Goal: Task Accomplishment & Management: Manage account settings

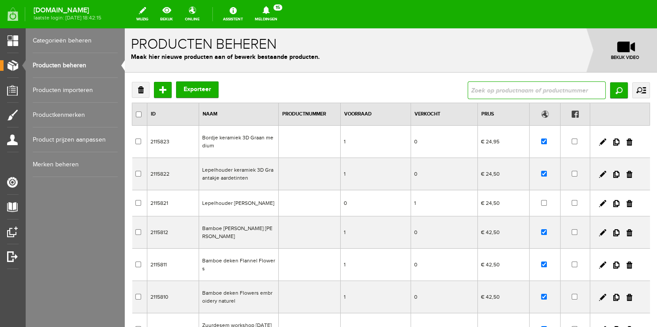
click at [514, 91] on input "text" at bounding box center [537, 90] width 138 height 18
click at [52, 65] on link "Producten beheren" at bounding box center [75, 65] width 85 height 25
click at [539, 35] on div "Producten beheren Maak hier nieuwe producten aan of bewerk bestaande producten.…" at bounding box center [391, 50] width 532 height 44
click at [497, 86] on input "text" at bounding box center [537, 90] width 138 height 18
type input "maasland"
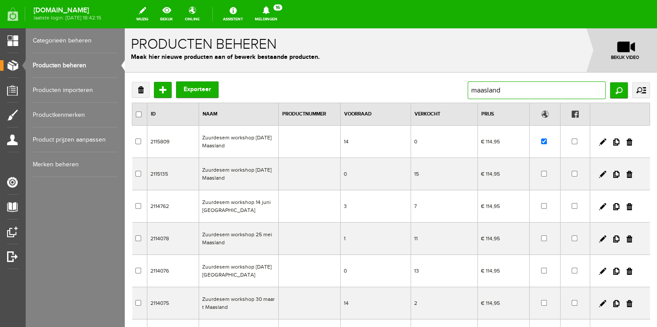
click at [539, 86] on input "maasland" at bounding box center [537, 90] width 138 height 18
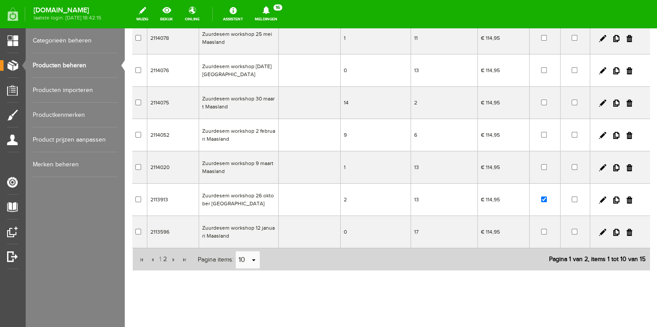
scroll to position [209, 0]
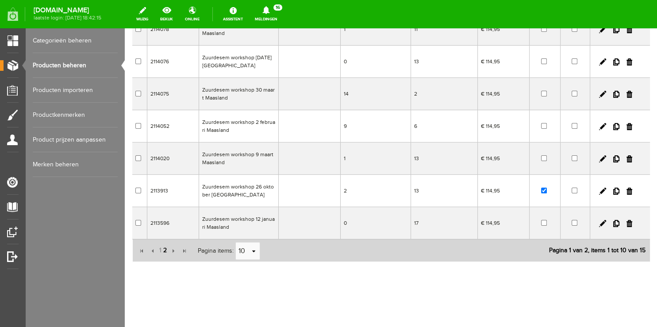
click at [163, 248] on span "2" at bounding box center [164, 251] width 5 height 18
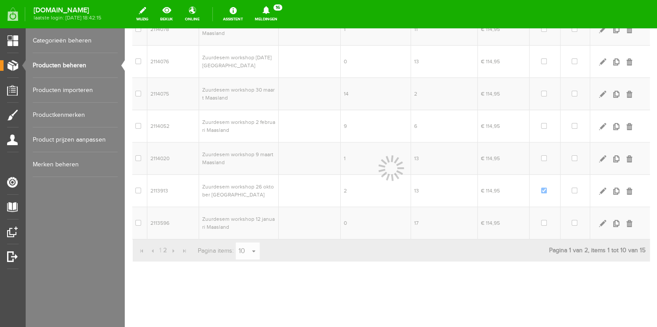
scroll to position [48, 0]
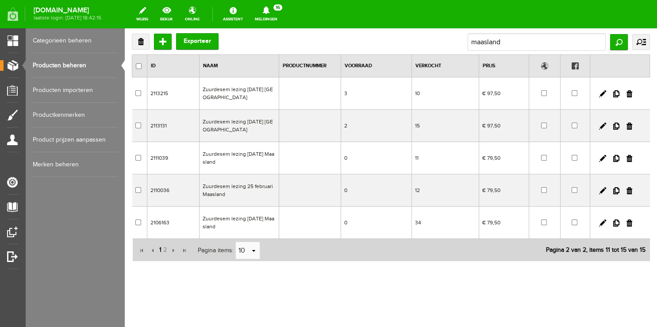
click at [158, 249] on span "1" at bounding box center [160, 250] width 4 height 18
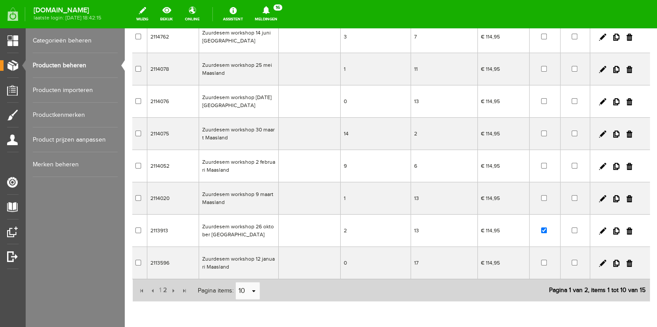
scroll to position [189, 0]
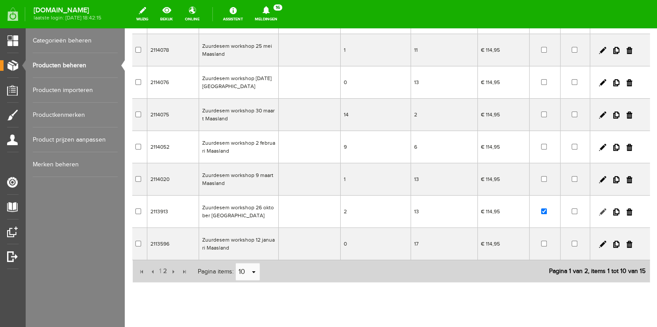
click at [599, 211] on link at bounding box center [602, 211] width 7 height 7
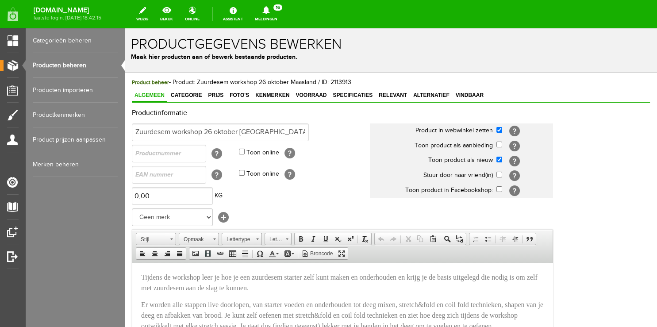
scroll to position [0, 0]
click at [195, 98] on span "Categorie" at bounding box center [186, 95] width 36 height 6
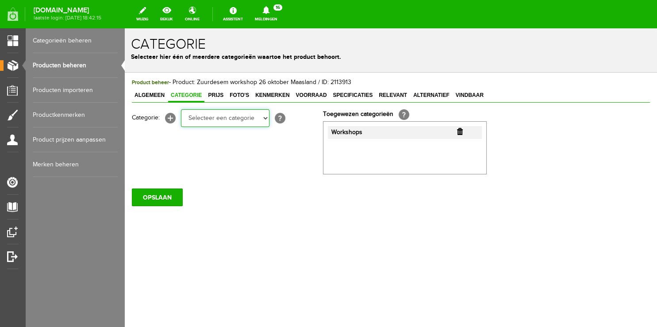
select select "281357"
click option "[PERSON_NAME] & toebehoren" at bounding box center [125, 28] width 0 height 0
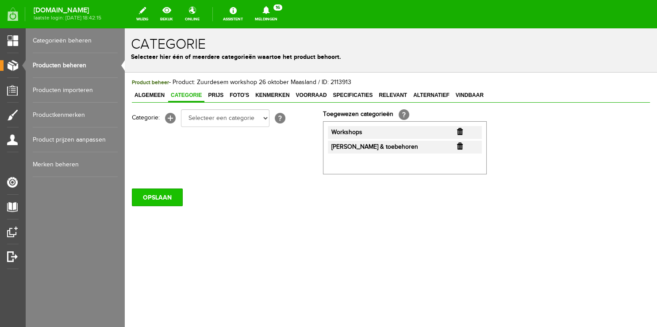
click at [145, 201] on input "OPSLAAN" at bounding box center [157, 198] width 51 height 18
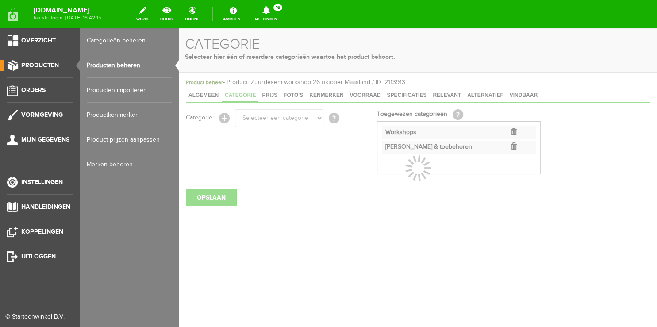
click at [106, 65] on link "Producten beheren" at bounding box center [129, 65] width 85 height 25
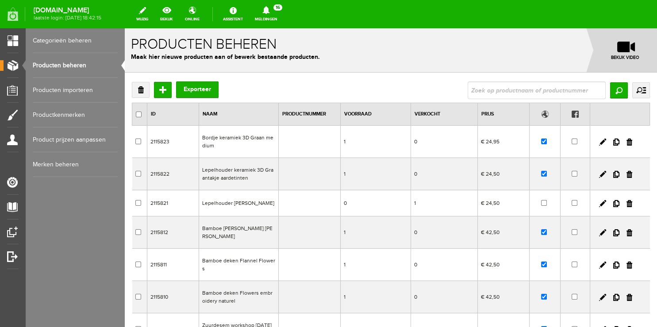
click at [264, 19] on link "Meldingen 16 Nieuwe orders Er is een nieuwe order( #4945 ) geplaatst door [PERS…" at bounding box center [266, 13] width 33 height 19
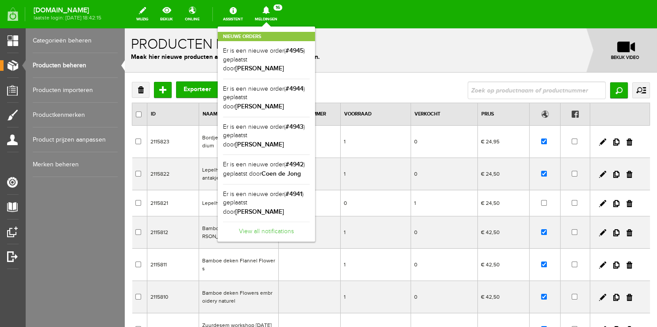
click at [264, 222] on link "View all notifications" at bounding box center [266, 229] width 87 height 15
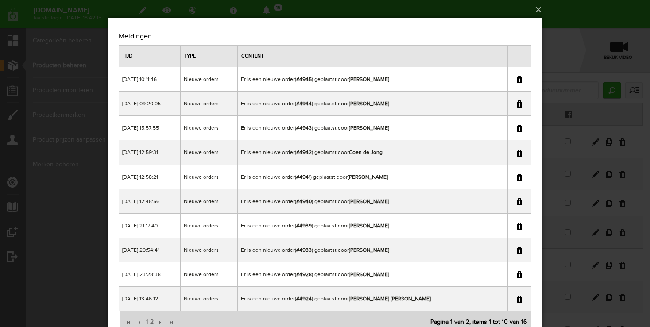
scroll to position [37, 0]
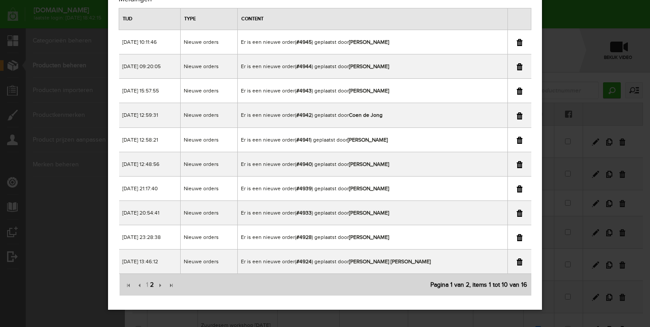
click at [153, 284] on span "2" at bounding box center [151, 285] width 5 height 18
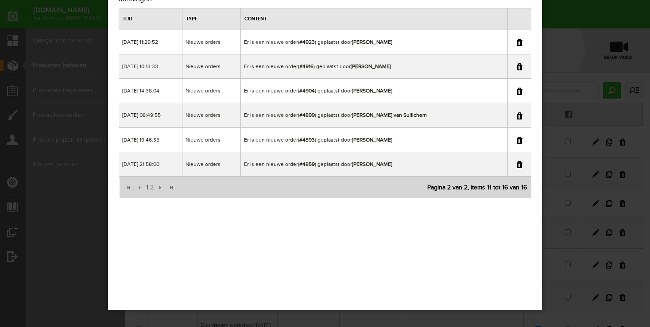
scroll to position [0, 0]
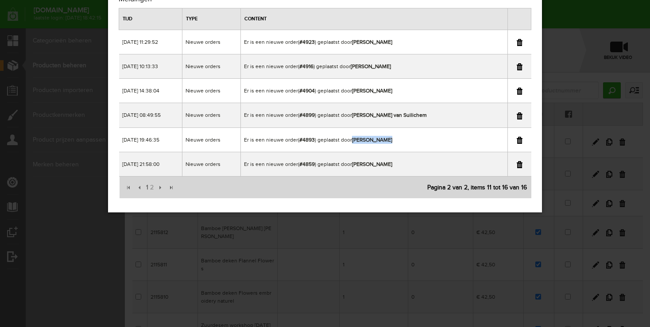
copy td "[PERSON_NAME]"
drag, startPoint x: 368, startPoint y: 139, endPoint x: 420, endPoint y: 144, distance: 52.9
click at [420, 144] on td "Er is een nieuwe order( #4893 ) geplaatst door [PERSON_NAME]" at bounding box center [374, 139] width 266 height 24
click at [574, 11] on div "×" at bounding box center [325, 126] width 650 height 327
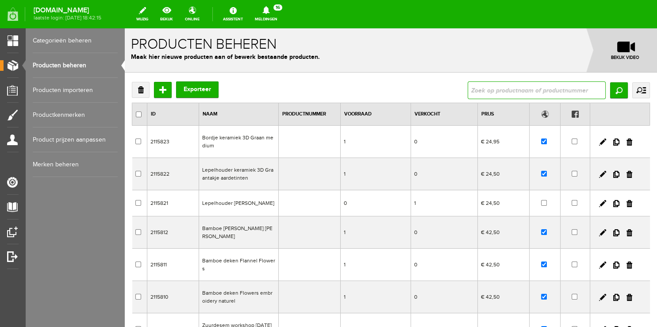
click at [496, 87] on input "text" at bounding box center [537, 90] width 138 height 18
type input "4893"
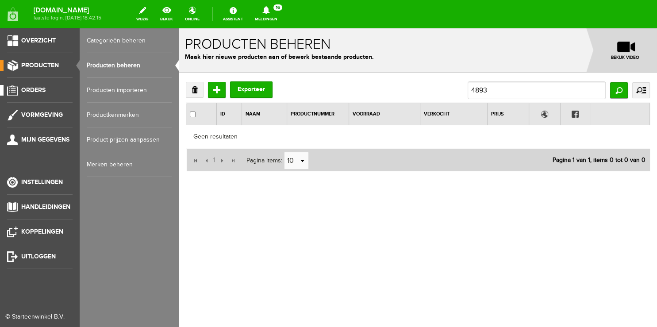
click at [40, 92] on span "Orders" at bounding box center [33, 90] width 24 height 8
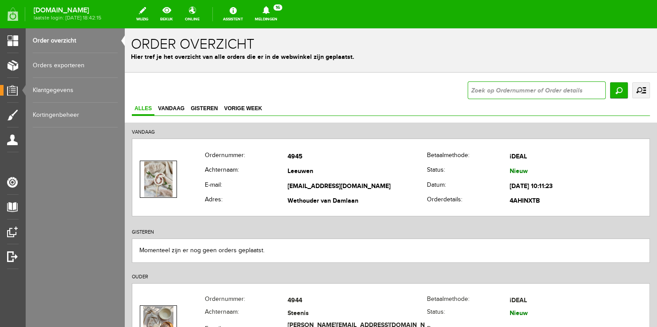
click at [487, 85] on input "text" at bounding box center [537, 90] width 138 height 18
type input "4893"
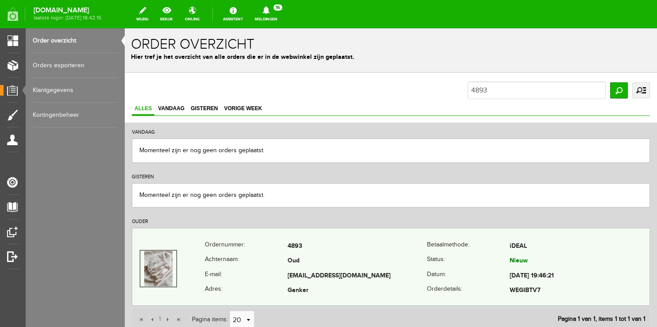
copy tr "[EMAIL_ADDRESS][DOMAIN_NAME]"
drag, startPoint x: 282, startPoint y: 273, endPoint x: 370, endPoint y: 277, distance: 88.6
click at [370, 277] on tr "E-mail: [EMAIL_ADDRESS][DOMAIN_NAME] Datum: [DATE] 19:46:21" at bounding box center [390, 276] width 517 height 15
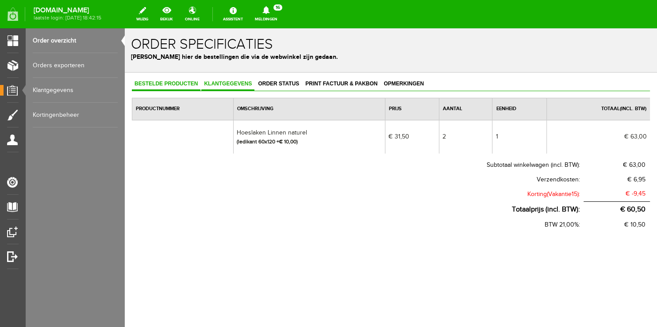
click at [231, 84] on span "Klantgegevens" at bounding box center [227, 84] width 53 height 6
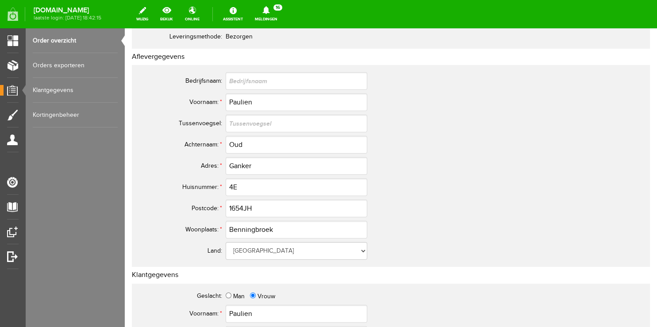
scroll to position [140, 0]
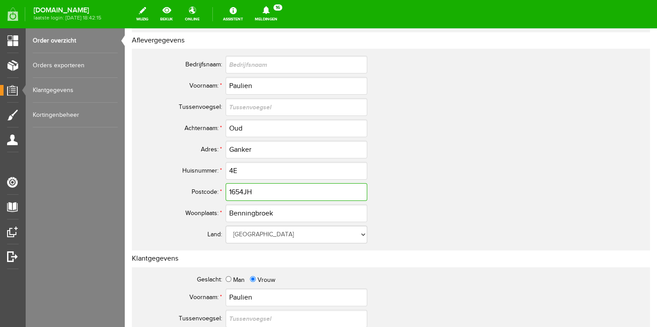
drag, startPoint x: 266, startPoint y: 196, endPoint x: 155, endPoint y: 195, distance: 110.6
click at [156, 195] on tr "Postcode: * 1654JH" at bounding box center [349, 191] width 425 height 21
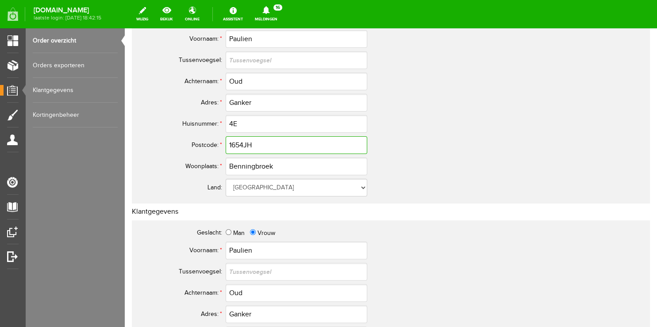
scroll to position [0, 0]
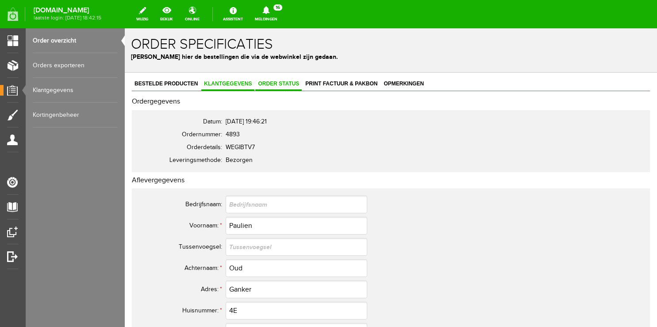
click at [283, 81] on span "Order status" at bounding box center [278, 84] width 46 height 6
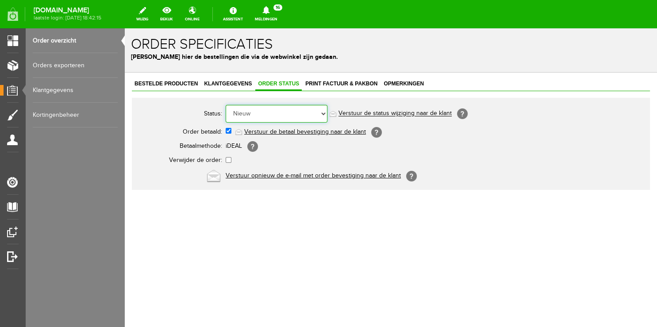
click at [226, 105] on select "Order niet afgerond Nieuw Order in behandeling Wacht op leverancier Wacht op be…" at bounding box center [277, 114] width 102 height 18
click at [190, 89] on link "Bestelde producten" at bounding box center [166, 84] width 69 height 13
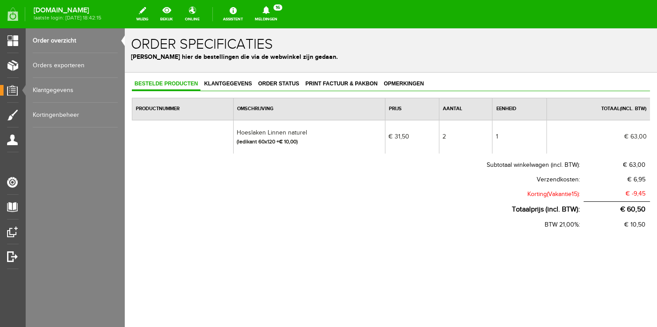
click at [48, 42] on link "Order overzicht" at bounding box center [75, 40] width 85 height 25
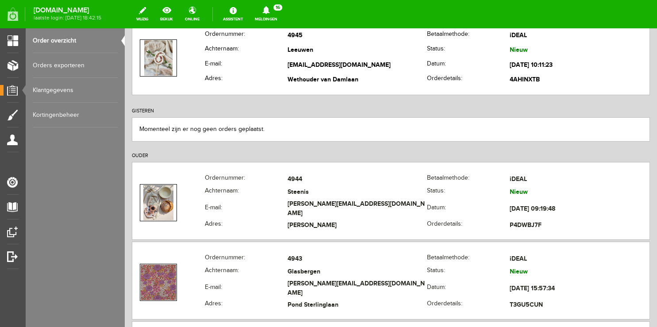
scroll to position [140, 0]
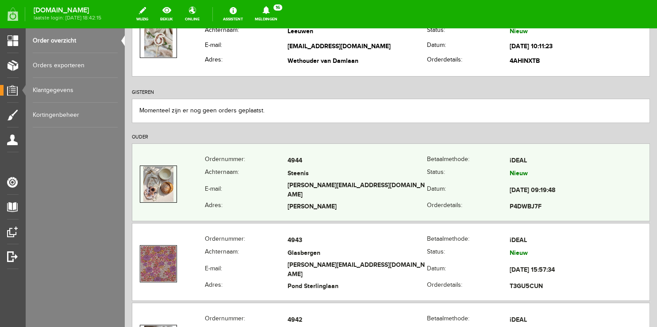
click at [243, 186] on th "E-mail:" at bounding box center [246, 191] width 83 height 20
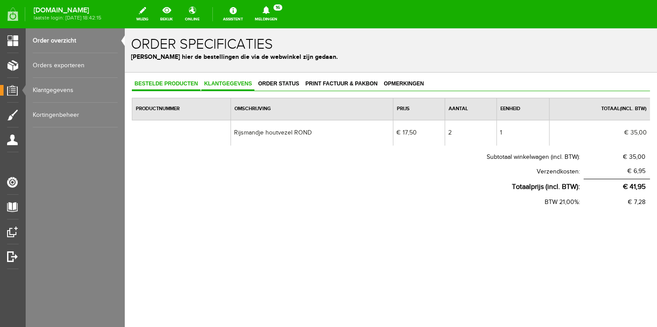
click at [222, 84] on span "Klantgegevens" at bounding box center [227, 84] width 53 height 6
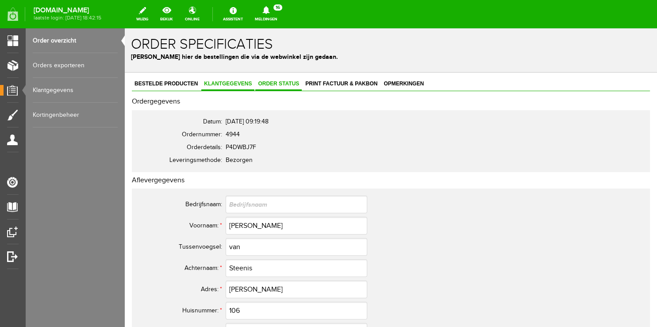
click at [286, 85] on span "Order status" at bounding box center [278, 84] width 46 height 6
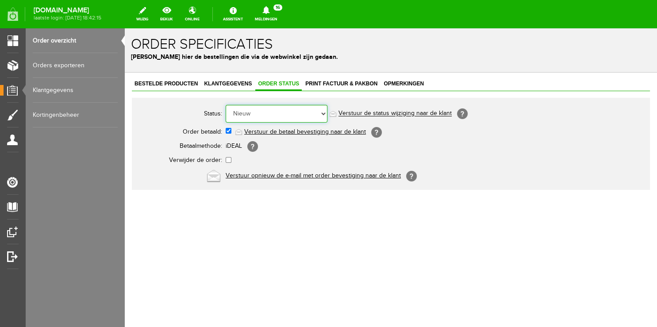
click at [226, 105] on select "Order niet afgerond Nieuw Order in behandeling Wacht op leverancier Wacht op be…" at bounding box center [277, 114] width 102 height 18
select select "5"
click option "Order is verstuurd" at bounding box center [125, 28] width 0 height 0
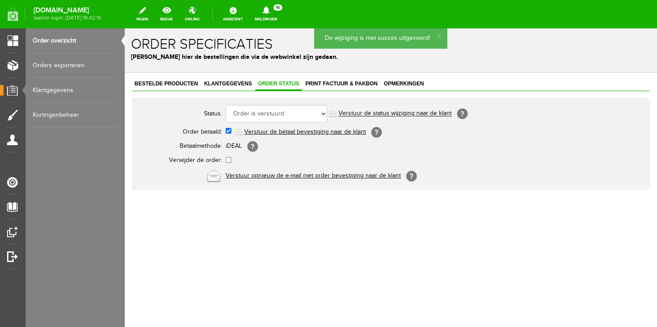
click at [387, 113] on link "Verstuur de status wijziging naar de klant" at bounding box center [395, 113] width 113 height 7
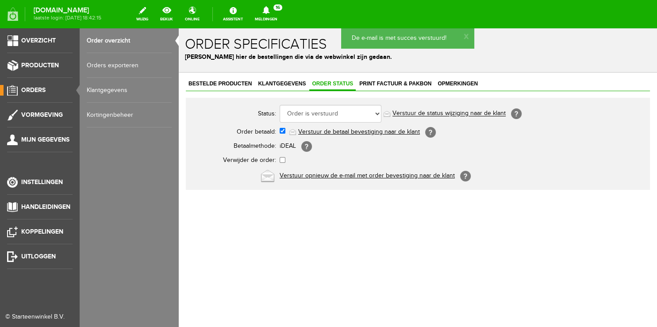
click at [104, 41] on link "Order overzicht" at bounding box center [129, 40] width 85 height 25
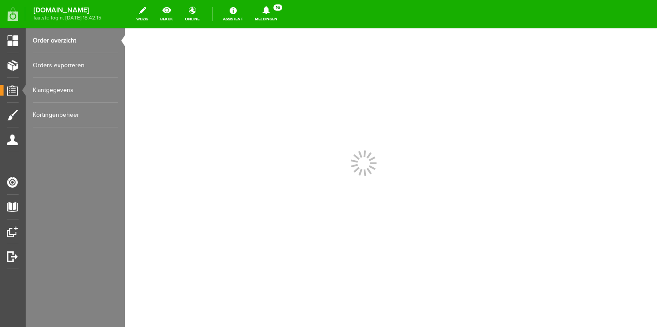
click at [272, 16] on link "Meldingen 16 Nieuwe orders Er is een nieuwe order( #4945 ) geplaatst door [PERS…" at bounding box center [266, 13] width 33 height 19
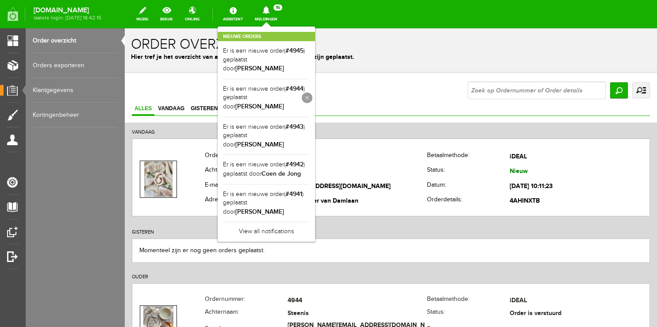
click at [312, 95] on link at bounding box center [307, 97] width 11 height 11
click at [419, 93] on div "Zoeken uitgebreid zoeken Status Order niet afgerond Nieuw Ja" at bounding box center [391, 90] width 518 height 18
click at [273, 28] on div "Nieuwe orders Er is een nieuwe order( #4945 ) geplaatst door [PERSON_NAME] Er i…" at bounding box center [266, 134] width 97 height 215
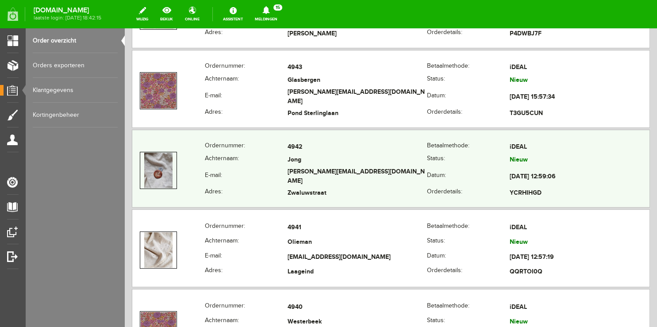
scroll to position [327, 0]
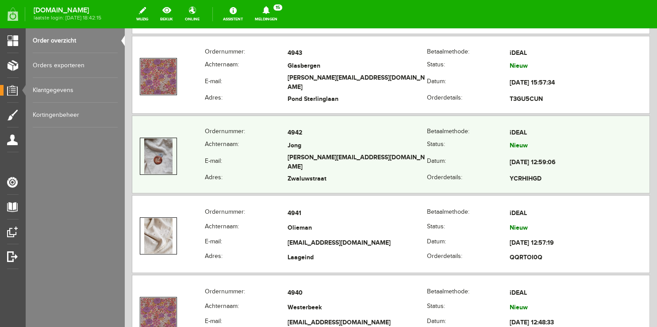
copy tr "[PERSON_NAME][EMAIL_ADDRESS][DOMAIN_NAME]"
drag, startPoint x: 275, startPoint y: 162, endPoint x: 361, endPoint y: 162, distance: 85.4
click at [361, 162] on tr "E-mail: [PERSON_NAME][EMAIL_ADDRESS][DOMAIN_NAME] Datum: [DATE] 12:59:06" at bounding box center [390, 163] width 517 height 20
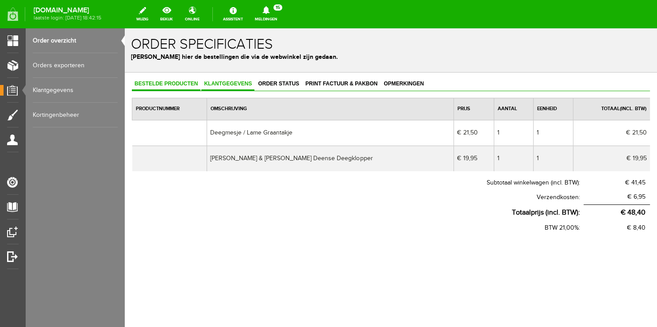
click at [221, 84] on span "Klantgegevens" at bounding box center [227, 84] width 53 height 6
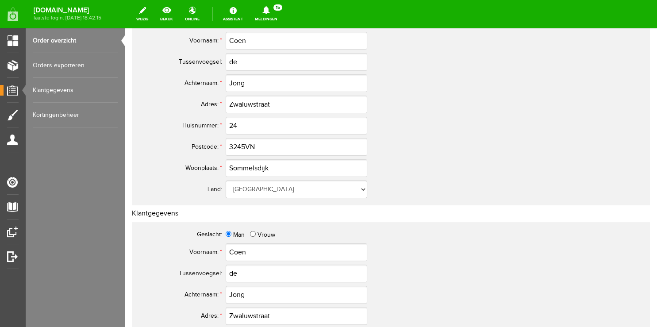
scroll to position [187, 0]
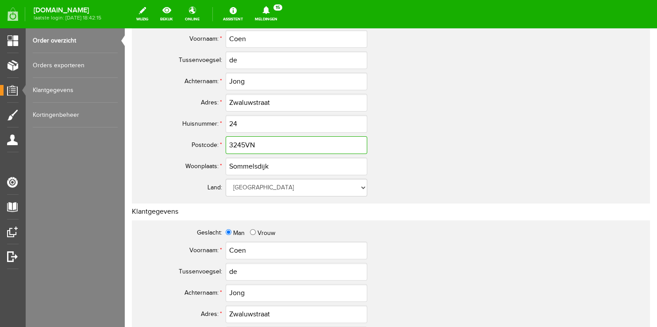
drag, startPoint x: 265, startPoint y: 144, endPoint x: 77, endPoint y: 137, distance: 187.8
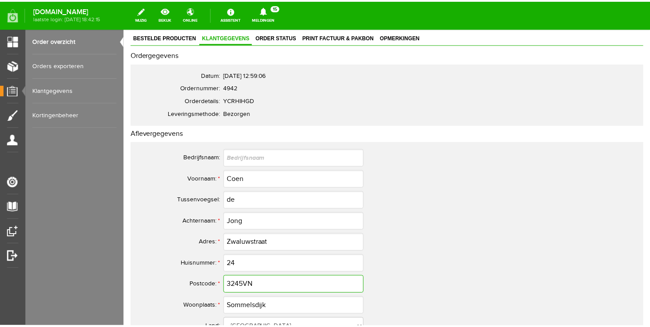
scroll to position [0, 0]
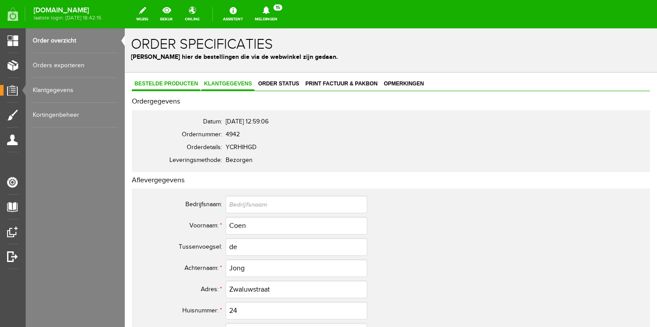
click at [180, 84] on span "Bestelde producten" at bounding box center [166, 84] width 69 height 6
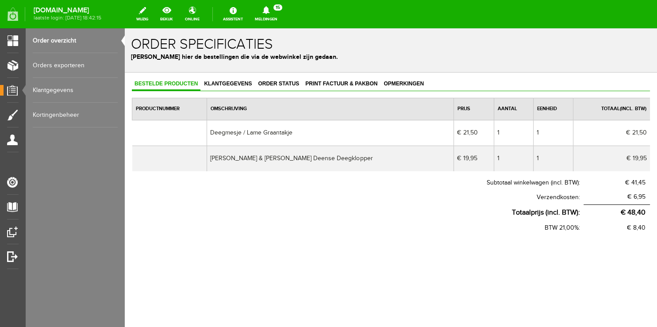
click at [259, 23] on link "Meldingen 15 Nieuwe orders Er is een nieuwe order( #4945 ) geplaatst door [PERS…" at bounding box center [266, 13] width 33 height 19
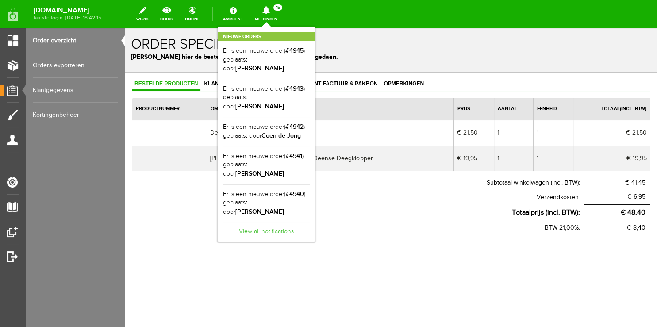
click at [252, 222] on link "View all notifications" at bounding box center [266, 229] width 87 height 15
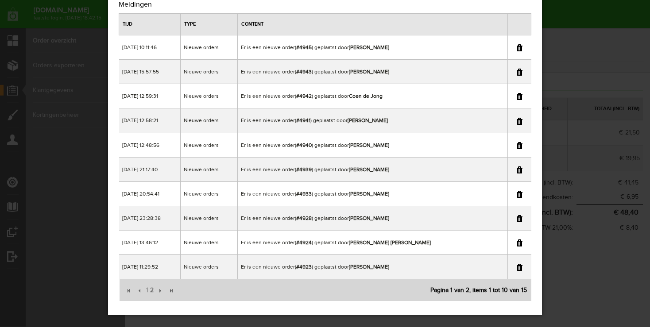
scroll to position [37, 0]
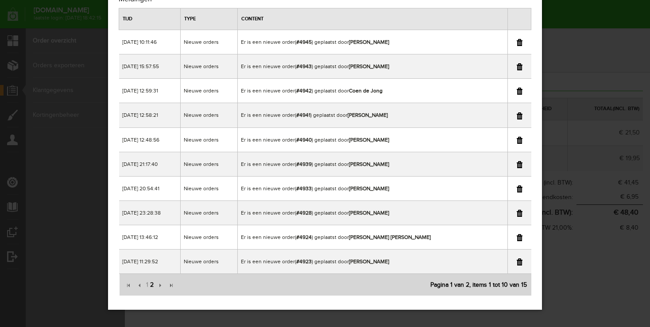
click at [151, 283] on span "2" at bounding box center [151, 285] width 5 height 18
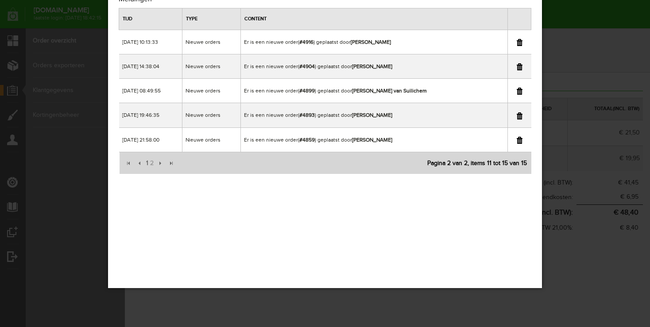
scroll to position [0, 0]
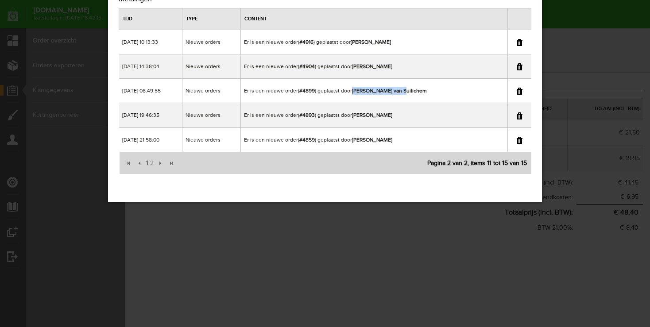
copy b "[PERSON_NAME] van Suilichem"
drag, startPoint x: 371, startPoint y: 90, endPoint x: 450, endPoint y: 86, distance: 79.7
click at [450, 86] on td "Er is een nieuwe order( #4899 ) geplaatst door [PERSON_NAME]" at bounding box center [374, 91] width 266 height 24
click at [586, 63] on div "×" at bounding box center [325, 126] width 650 height 327
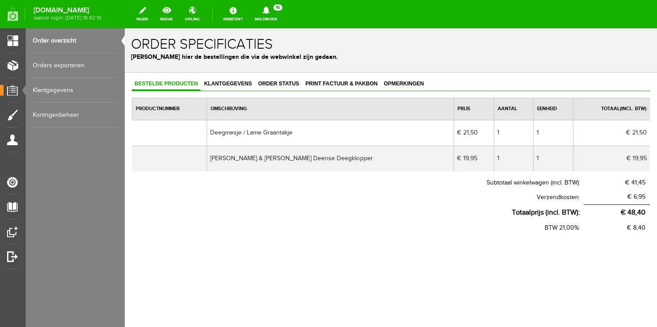
click at [45, 40] on link "Order overzicht" at bounding box center [75, 40] width 85 height 25
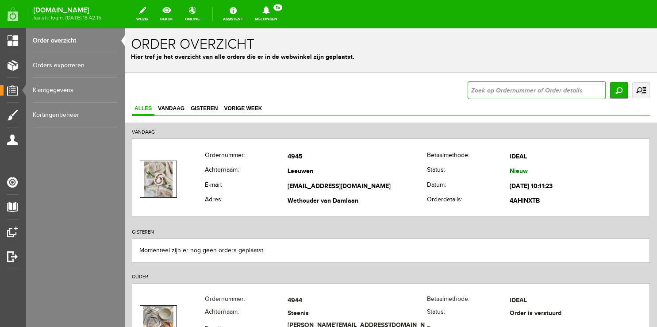
click at [481, 88] on input "text" at bounding box center [537, 90] width 138 height 18
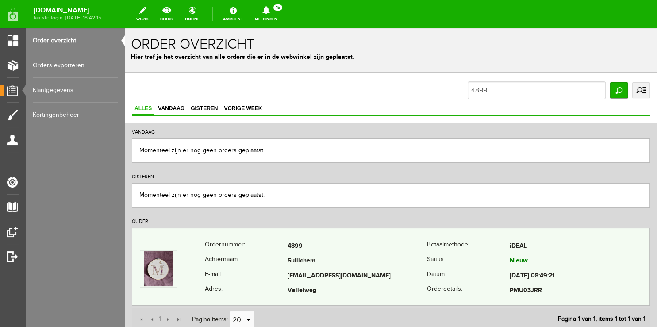
copy tr "[EMAIL_ADDRESS][DOMAIN_NAME]"
drag, startPoint x: 279, startPoint y: 269, endPoint x: 393, endPoint y: 278, distance: 114.6
click at [393, 278] on tr "E-mail: [EMAIL_ADDRESS][DOMAIN_NAME] Datum: [DATE] 08:49:21" at bounding box center [390, 276] width 517 height 15
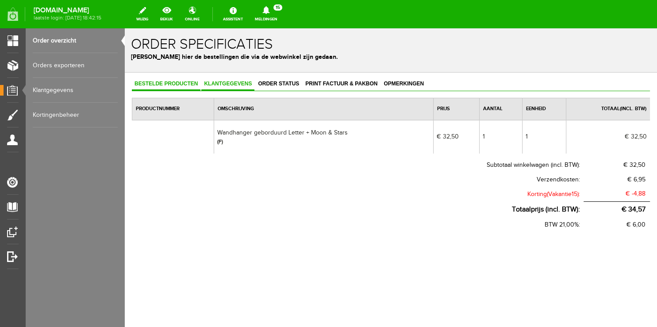
click at [235, 83] on span "Klantgegevens" at bounding box center [227, 84] width 53 height 6
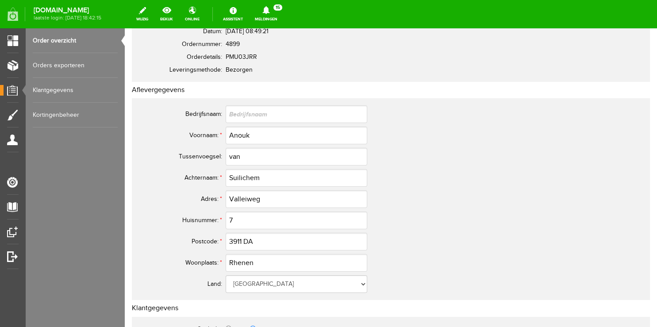
scroll to position [140, 0]
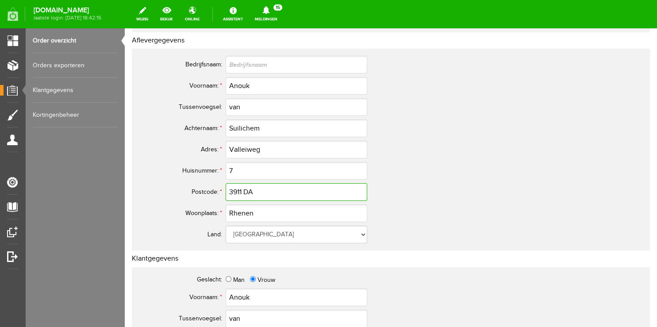
drag, startPoint x: 266, startPoint y: 183, endPoint x: 247, endPoint y: 191, distance: 20.8
click at [162, 183] on tr "Postcode: * 3911 DA" at bounding box center [349, 191] width 425 height 21
drag, startPoint x: 221, startPoint y: 192, endPoint x: 110, endPoint y: 190, distance: 110.6
click at [226, 190] on input "3911 DA" at bounding box center [297, 192] width 142 height 18
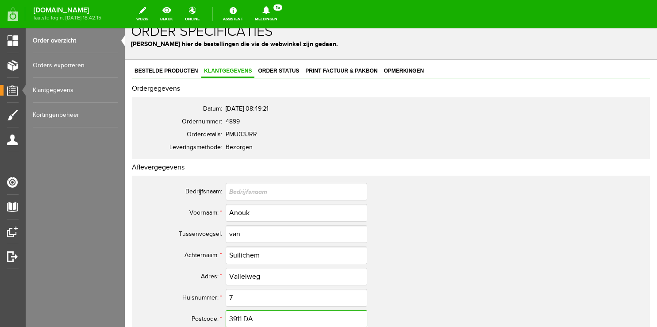
scroll to position [0, 0]
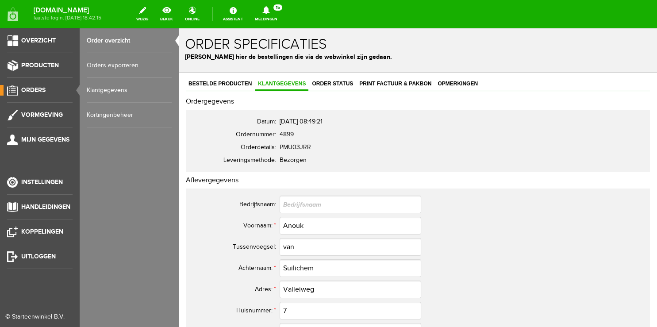
click at [112, 44] on link "Order overzicht" at bounding box center [129, 40] width 85 height 25
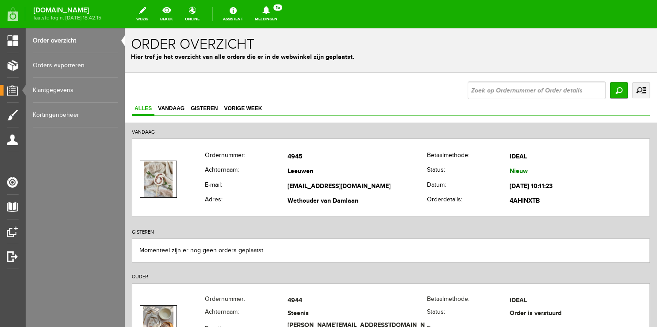
click at [283, 16] on link "Meldingen 15 Nieuwe orders Er is een nieuwe order( #4945 ) geplaatst door [PERS…" at bounding box center [266, 13] width 33 height 19
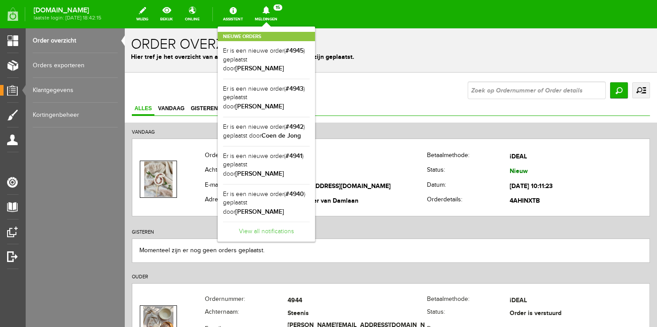
click at [258, 222] on link "View all notifications" at bounding box center [266, 229] width 87 height 15
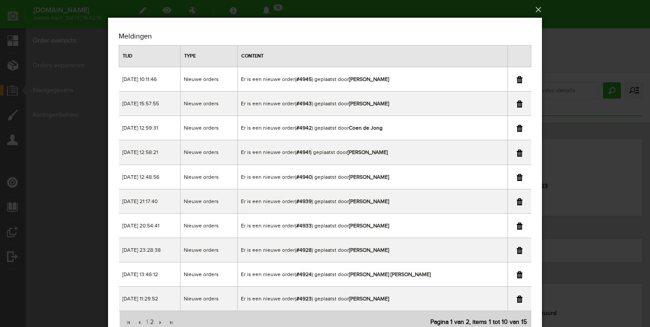
scroll to position [37, 0]
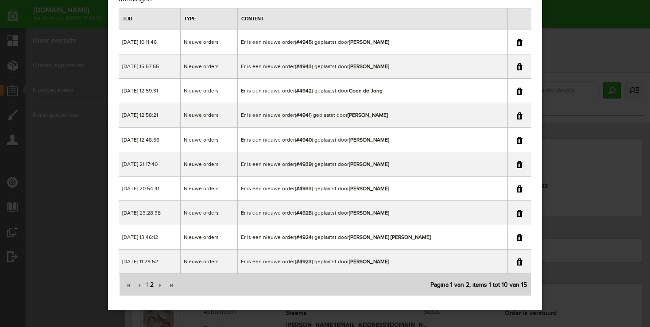
click at [151, 282] on span "2" at bounding box center [151, 285] width 5 height 18
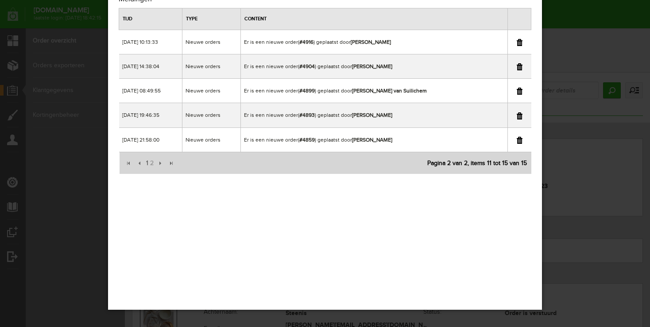
scroll to position [0, 0]
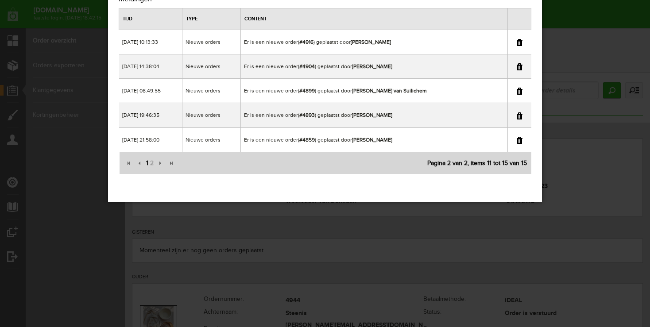
click at [146, 164] on span "1" at bounding box center [147, 163] width 4 height 18
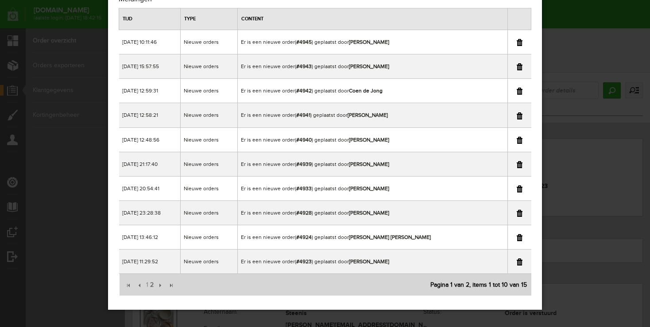
copy b "[PERSON_NAME]"
drag, startPoint x: 368, startPoint y: 260, endPoint x: 403, endPoint y: 259, distance: 35.0
click at [403, 259] on td "Er is een nieuwe order( #4923 ) geplaatst door [PERSON_NAME]" at bounding box center [372, 262] width 269 height 24
click at [616, 82] on div "×" at bounding box center [325, 126] width 650 height 327
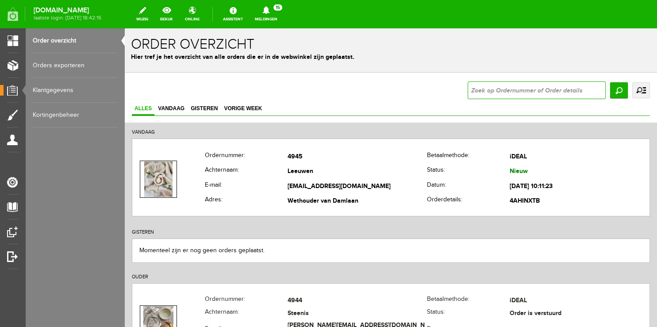
click at [489, 94] on input "text" at bounding box center [537, 90] width 138 height 18
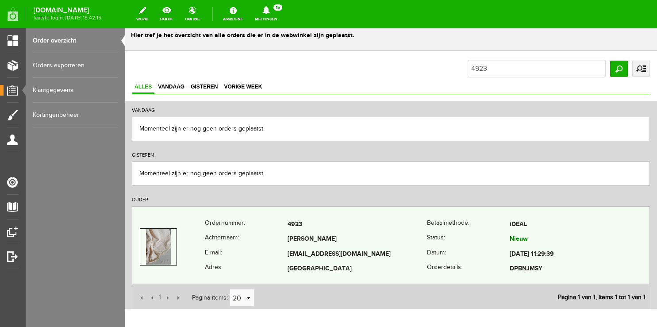
scroll to position [46, 0]
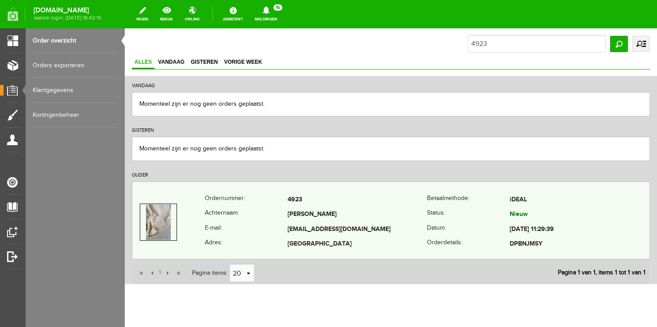
copy tr "[EMAIL_ADDRESS][DOMAIN_NAME]"
drag, startPoint x: 279, startPoint y: 226, endPoint x: 404, endPoint y: 223, distance: 125.7
click at [404, 223] on tr "E-mail: [EMAIL_ADDRESS][DOMAIN_NAME] Datum: [DATE] 11:29:39" at bounding box center [390, 229] width 517 height 15
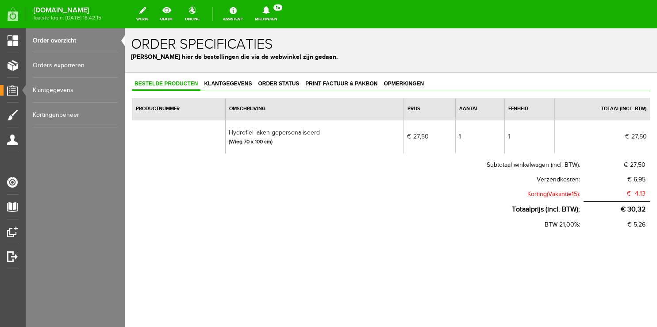
click at [233, 75] on div "Bestelde producten Klantgegevens Order status Print factuur & pakbon Opmerkinge…" at bounding box center [391, 184] width 532 height 222
click at [235, 86] on span "Klantgegevens" at bounding box center [227, 84] width 53 height 6
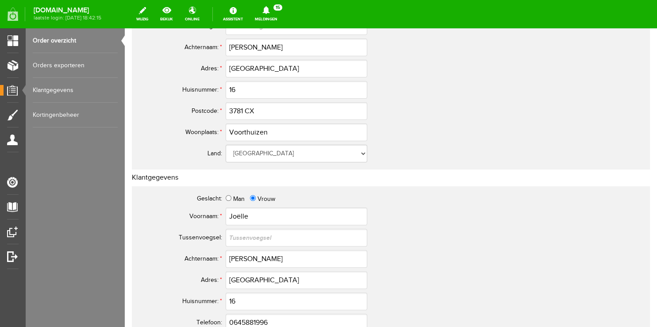
scroll to position [234, 0]
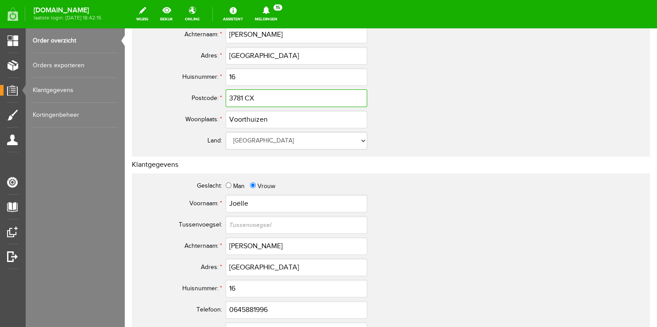
drag, startPoint x: 261, startPoint y: 100, endPoint x: 141, endPoint y: 95, distance: 120.0
click at [142, 95] on tr "Postcode: * 3781 CX" at bounding box center [349, 98] width 425 height 21
drag, startPoint x: 285, startPoint y: 96, endPoint x: 128, endPoint y: 96, distance: 156.6
click at [226, 96] on input "3781 CX" at bounding box center [297, 98] width 142 height 18
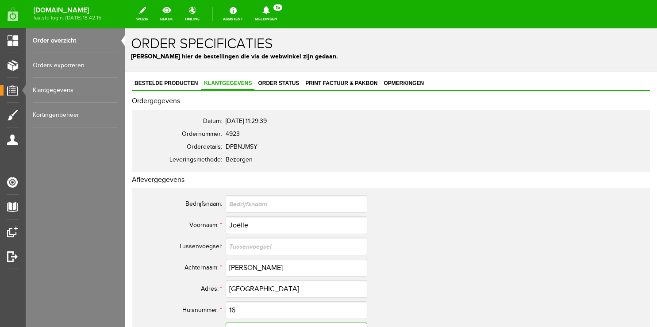
scroll to position [0, 0]
click at [170, 87] on link "Bestelde producten" at bounding box center [166, 84] width 69 height 13
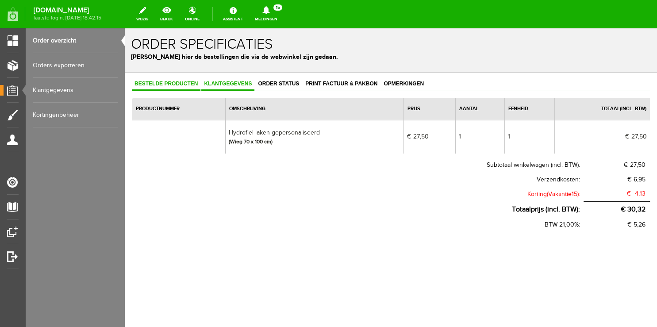
click at [231, 87] on link "Klantgegevens" at bounding box center [227, 84] width 53 height 13
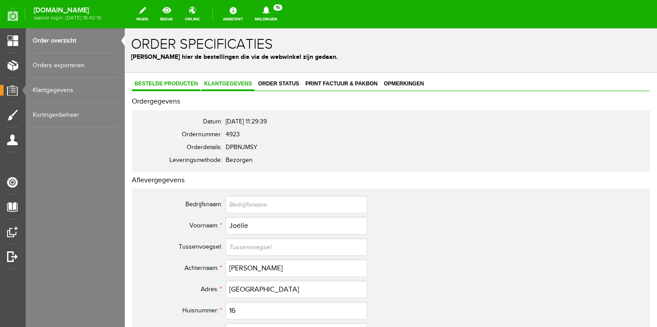
click at [184, 87] on link "Bestelde producten" at bounding box center [166, 84] width 69 height 13
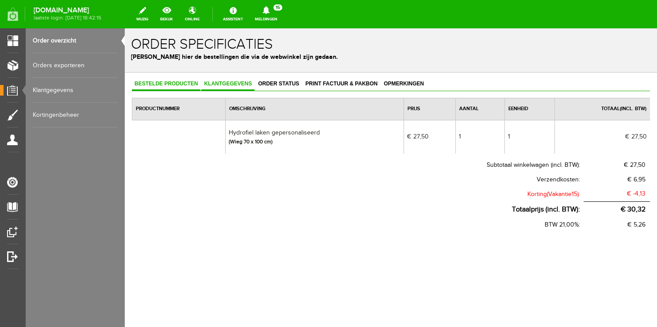
click at [214, 79] on link "Klantgegevens" at bounding box center [227, 84] width 53 height 13
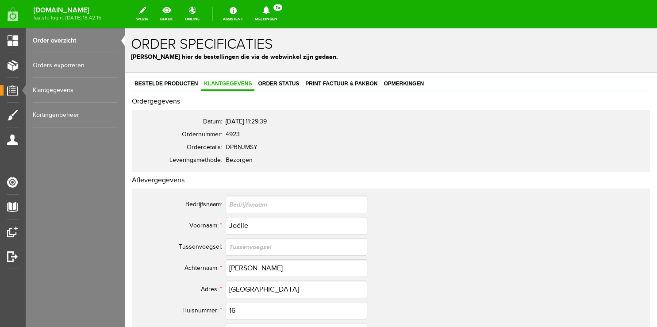
click at [271, 15] on link "Meldingen 15 Nieuwe orders Er is een nieuwe order( #4945 ) geplaatst door [PERS…" at bounding box center [266, 13] width 33 height 19
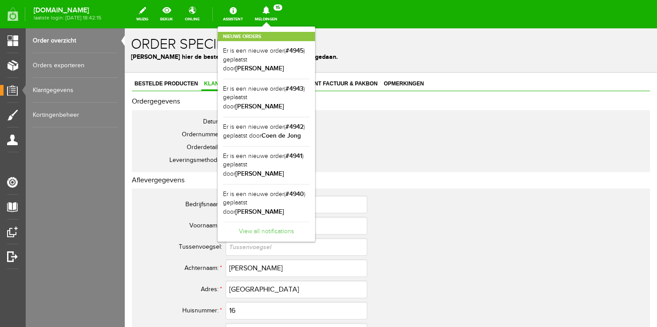
click at [259, 222] on link "View all notifications" at bounding box center [266, 229] width 87 height 15
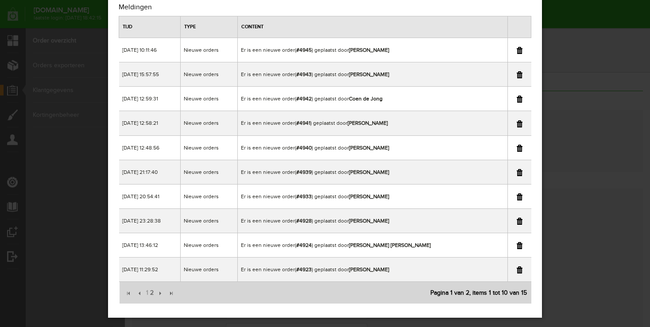
scroll to position [37, 0]
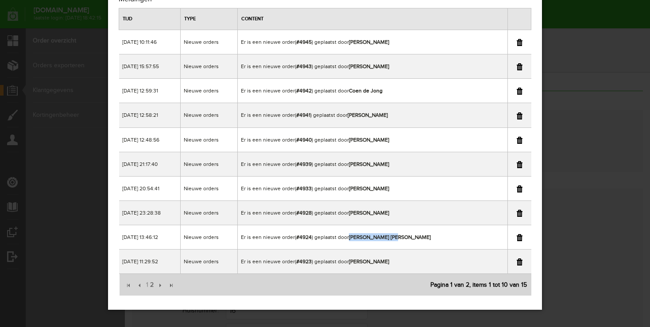
copy b "[PERSON_NAME] [PERSON_NAME]"
drag, startPoint x: 367, startPoint y: 235, endPoint x: 428, endPoint y: 237, distance: 60.6
click at [428, 237] on td "Er is een nieuwe order( #4924 ) geplaatst door [PERSON_NAME] [PERSON_NAME]" at bounding box center [372, 237] width 269 height 24
click at [151, 285] on span "2" at bounding box center [151, 285] width 5 height 18
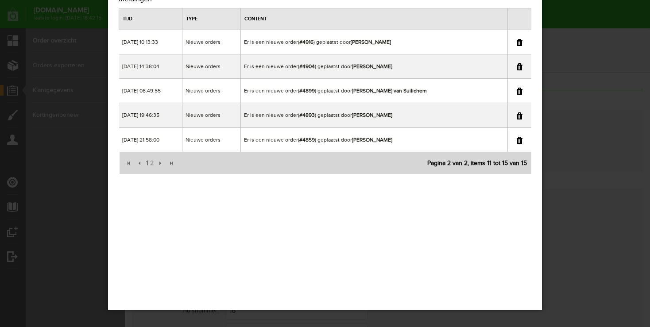
scroll to position [0, 0]
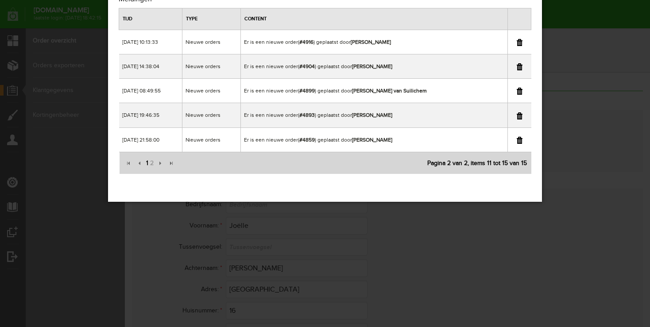
click at [148, 164] on span "1" at bounding box center [147, 163] width 4 height 18
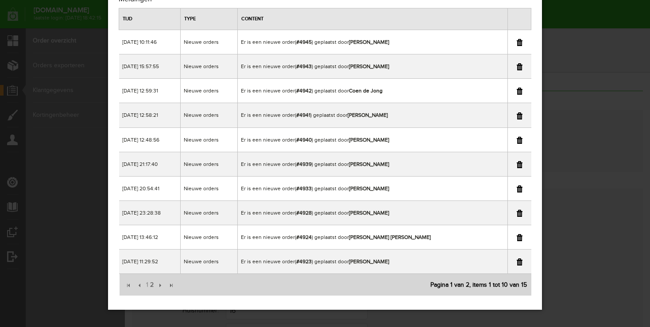
click at [585, 10] on div "×" at bounding box center [325, 126] width 650 height 327
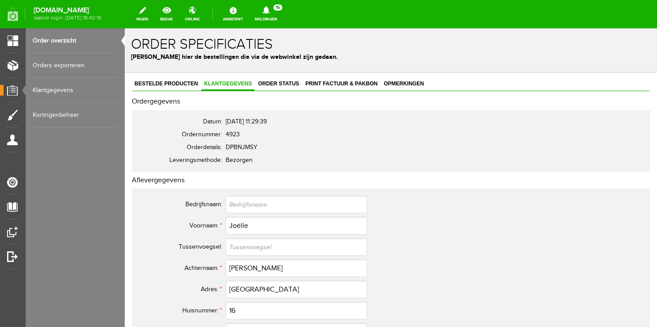
click at [65, 38] on link "Order overzicht" at bounding box center [75, 40] width 85 height 25
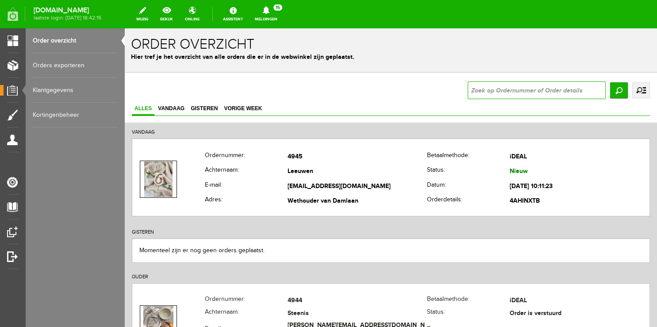
drag, startPoint x: 611, startPoint y: 123, endPoint x: 491, endPoint y: 95, distance: 122.8
click at [491, 95] on input "text" at bounding box center [537, 90] width 138 height 18
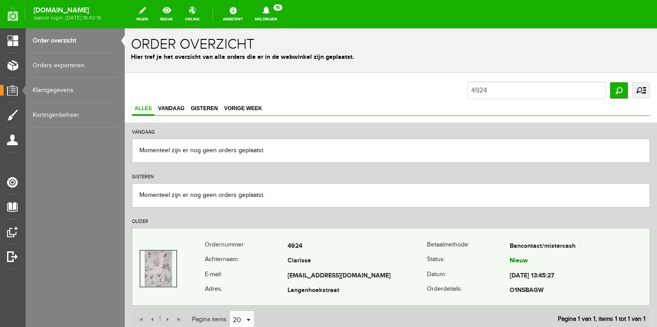
click at [223, 267] on th "Achternaam:" at bounding box center [246, 261] width 83 height 15
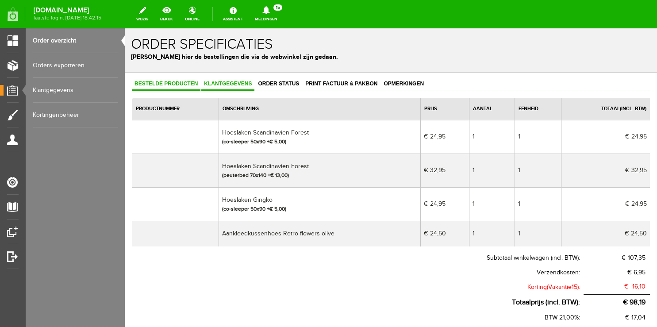
click at [215, 88] on link "Klantgegevens" at bounding box center [227, 84] width 53 height 13
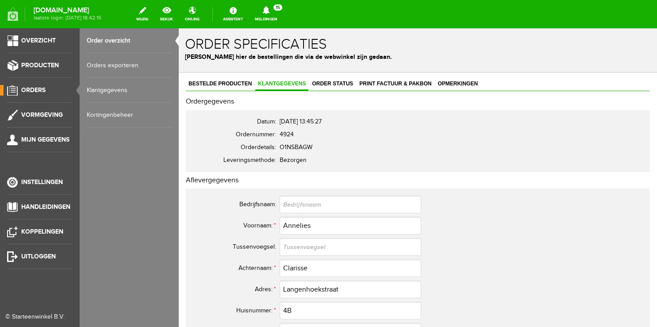
click at [31, 88] on span "Orders" at bounding box center [33, 90] width 24 height 8
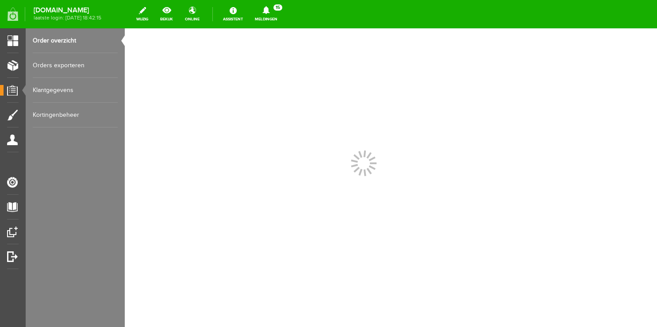
click at [281, 18] on link "Meldingen 15 Nieuwe orders Er is een nieuwe order( #4945 ) geplaatst door [PERS…" at bounding box center [266, 13] width 33 height 19
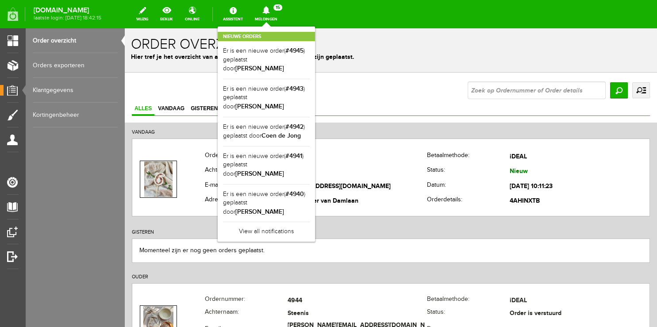
click at [377, 243] on div "Momenteel zijn er nog geen orders geplaatst." at bounding box center [391, 251] width 518 height 24
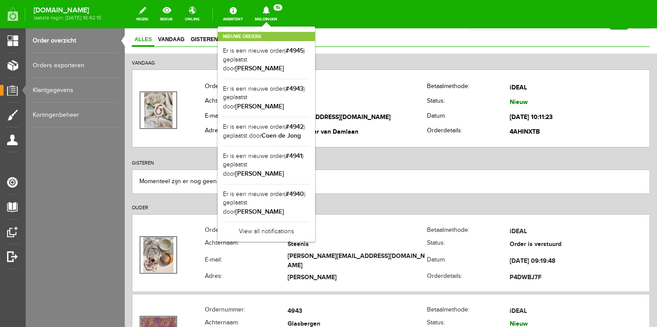
scroll to position [93, 0]
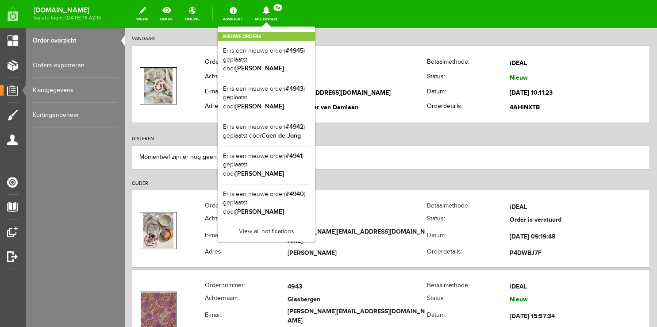
click at [271, 27] on div "Nieuwe orders Er is een nieuwe order( #4945 ) geplaatst door [PERSON_NAME] Er i…" at bounding box center [266, 134] width 97 height 215
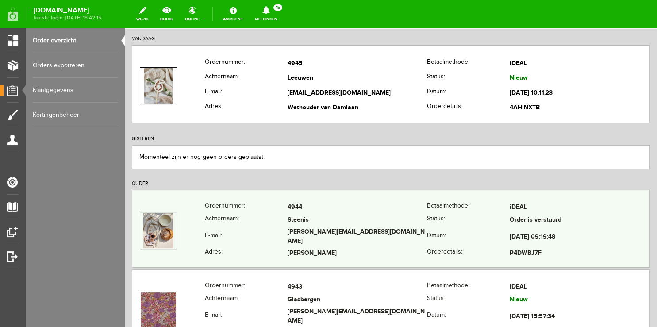
scroll to position [234, 0]
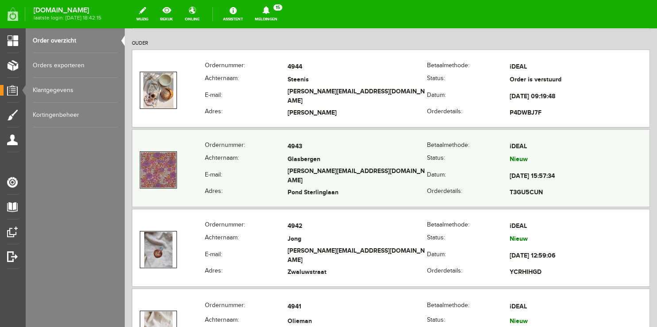
click at [250, 166] on th "Achternaam:" at bounding box center [246, 160] width 83 height 13
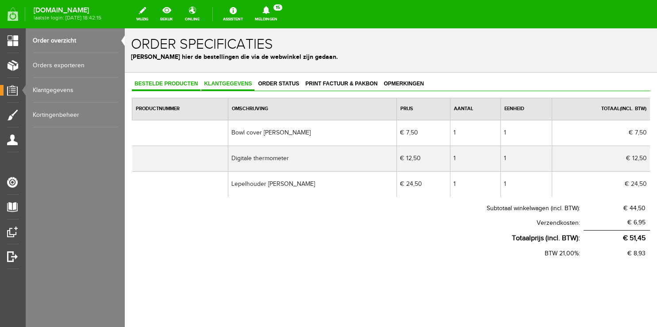
click at [230, 82] on span "Klantgegevens" at bounding box center [227, 84] width 53 height 6
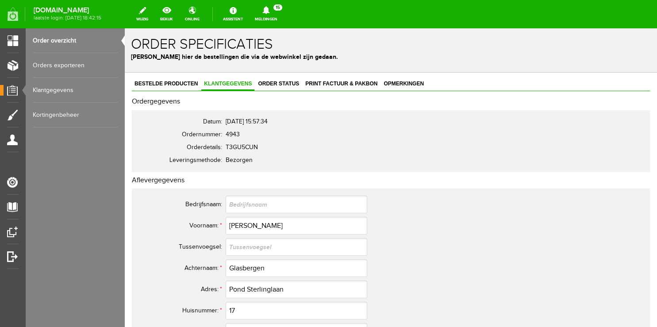
click at [277, 13] on icon at bounding box center [266, 10] width 23 height 8
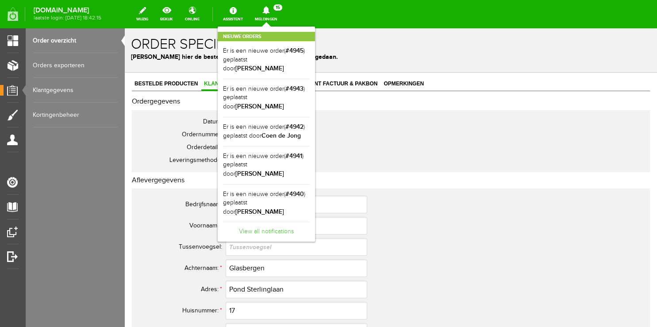
click at [273, 222] on link "View all notifications" at bounding box center [266, 229] width 87 height 15
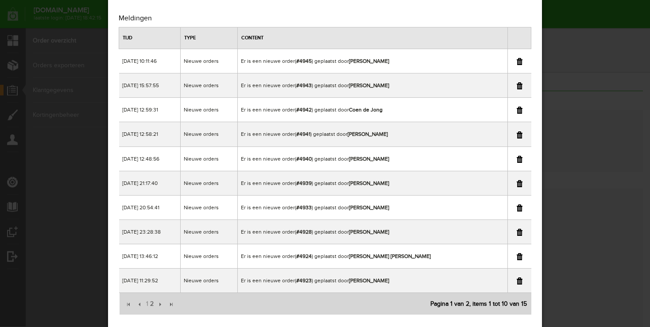
scroll to position [37, 0]
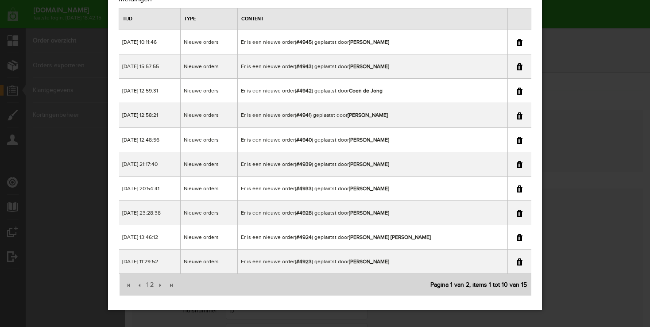
copy td "[PERSON_NAME]"
drag, startPoint x: 367, startPoint y: 188, endPoint x: 447, endPoint y: 189, distance: 80.1
click at [447, 189] on td "Er is een nieuwe order( #4933 ) geplaatst door [PERSON_NAME]" at bounding box center [372, 188] width 269 height 24
drag, startPoint x: 586, startPoint y: 35, endPoint x: 462, endPoint y: 6, distance: 128.0
click at [586, 35] on div "×" at bounding box center [325, 126] width 650 height 327
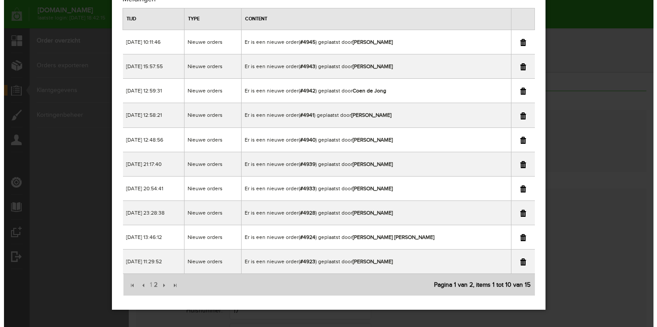
scroll to position [0, 0]
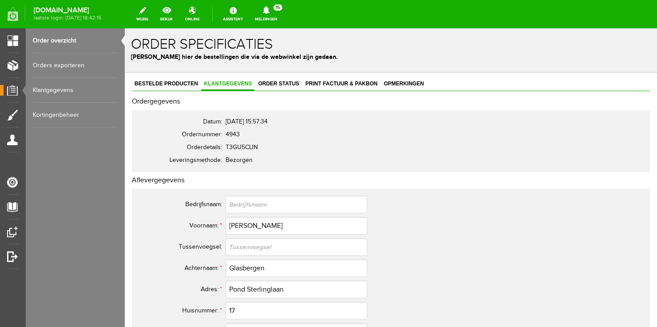
click at [56, 41] on link "Order overzicht" at bounding box center [75, 40] width 85 height 25
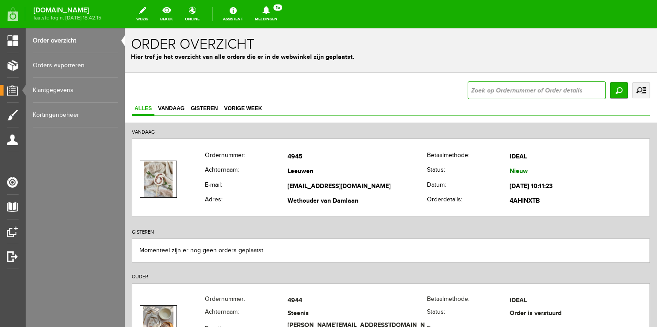
click at [476, 91] on input "text" at bounding box center [537, 90] width 138 height 18
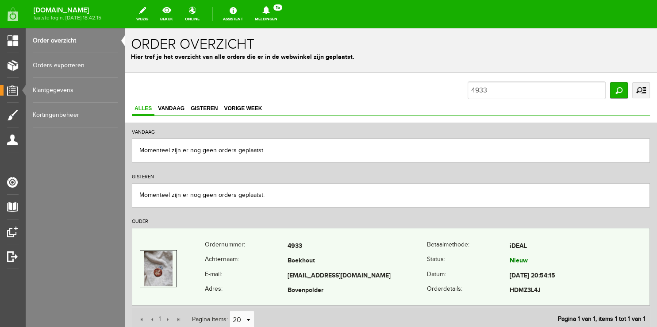
copy tr "[EMAIL_ADDRESS][DOMAIN_NAME]"
drag, startPoint x: 279, startPoint y: 273, endPoint x: 378, endPoint y: 273, distance: 98.7
click at [378, 273] on tr "E-mail: [EMAIL_ADDRESS][DOMAIN_NAME] Datum: [DATE] 20:54:15" at bounding box center [390, 276] width 517 height 15
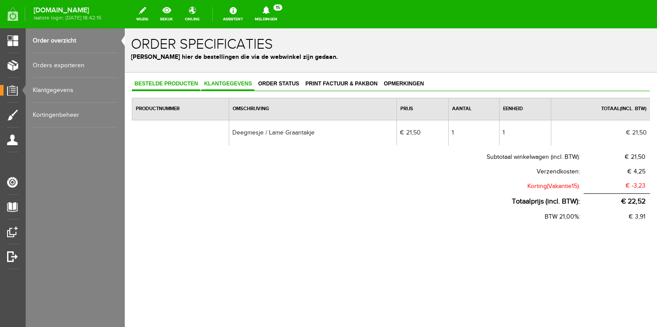
click at [235, 88] on link "Klantgegevens" at bounding box center [227, 84] width 53 height 13
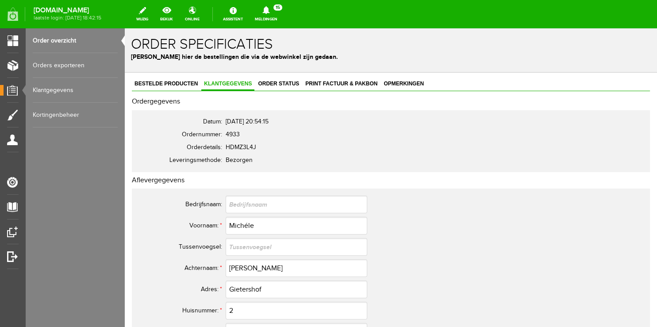
click at [63, 40] on link "Order overzicht" at bounding box center [75, 40] width 85 height 25
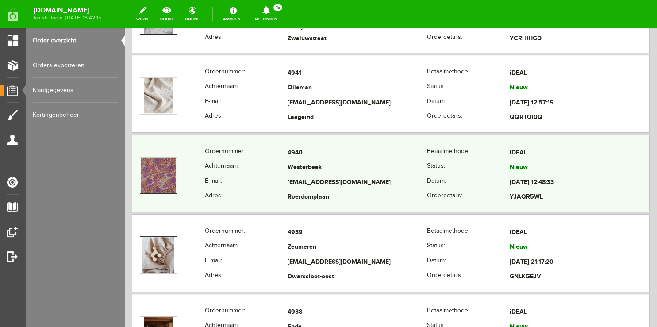
scroll to position [561, 0]
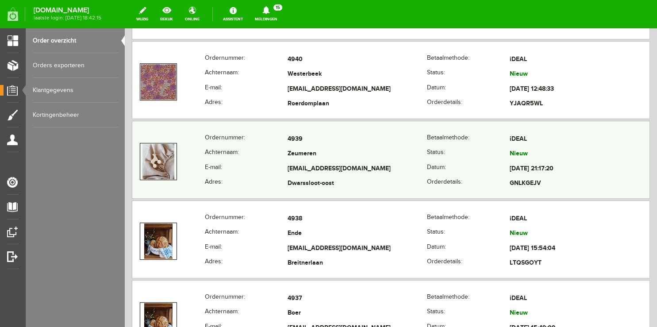
drag, startPoint x: 282, startPoint y: 167, endPoint x: 410, endPoint y: 170, distance: 127.9
click at [410, 170] on tr "E-mail: [EMAIL_ADDRESS][DOMAIN_NAME] Datum: [DATE] 21:17:20" at bounding box center [390, 169] width 517 height 15
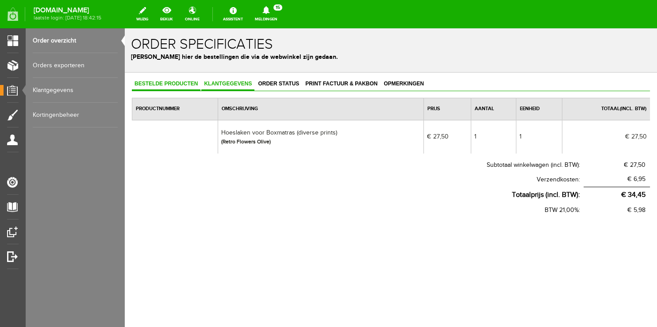
click at [232, 81] on link "Klantgegevens" at bounding box center [227, 84] width 53 height 13
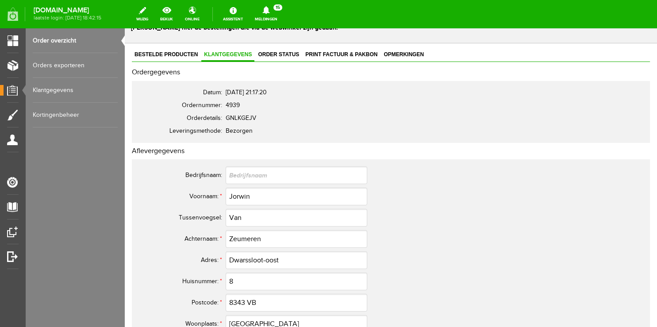
scroll to position [93, 0]
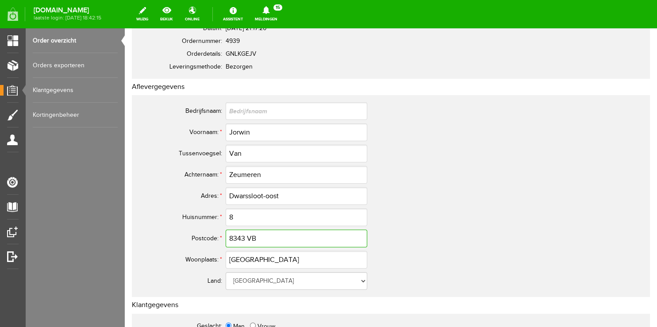
drag, startPoint x: 219, startPoint y: 231, endPoint x: 99, endPoint y: 227, distance: 120.9
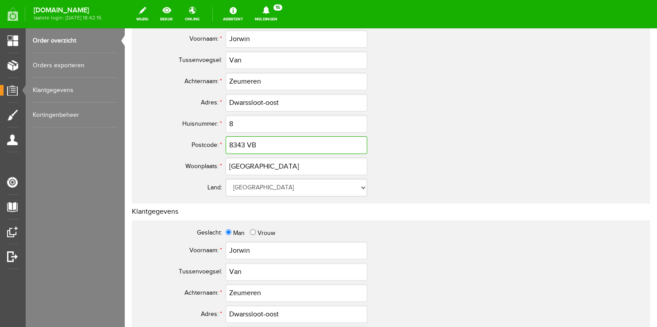
scroll to position [0, 0]
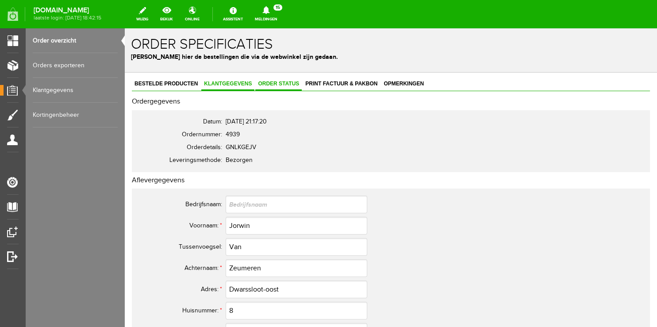
click at [271, 85] on span "Order status" at bounding box center [278, 84] width 46 height 6
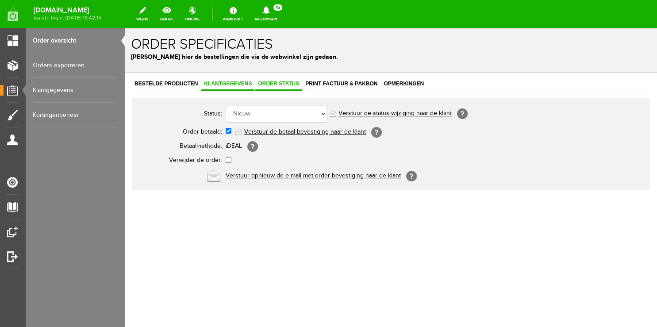
click at [215, 86] on span "Klantgegevens" at bounding box center [227, 84] width 53 height 6
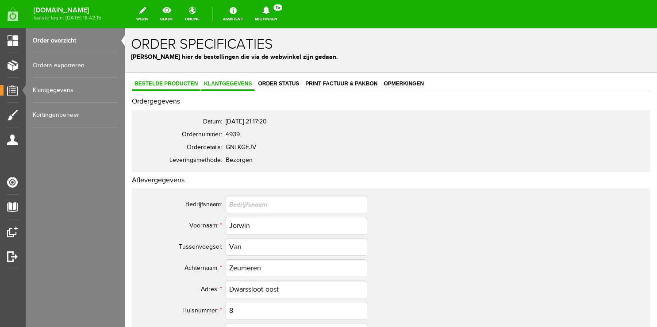
click at [172, 82] on span "Bestelde producten" at bounding box center [166, 84] width 69 height 6
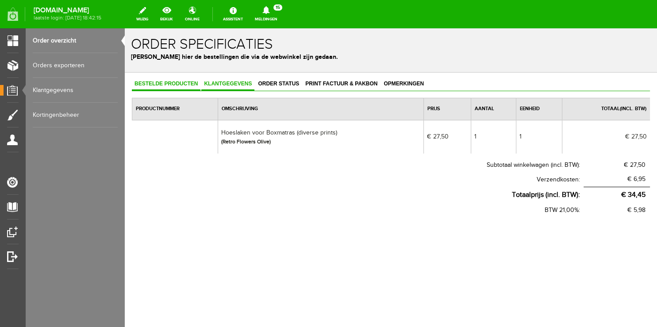
click at [217, 86] on span "Klantgegevens" at bounding box center [227, 84] width 53 height 6
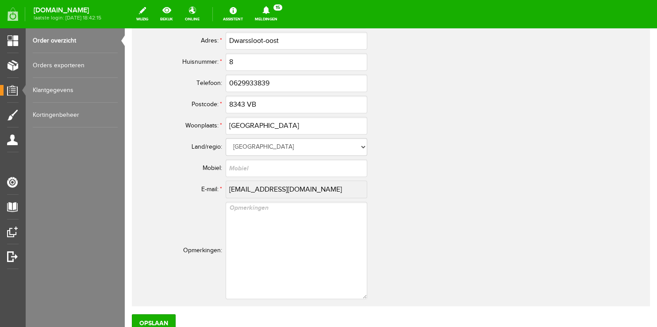
scroll to position [514, 0]
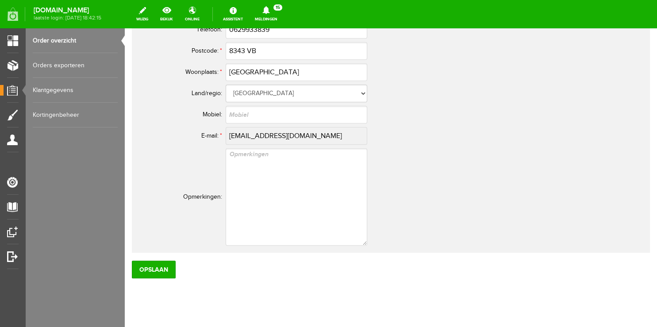
click at [58, 43] on link "Order overzicht" at bounding box center [75, 40] width 85 height 25
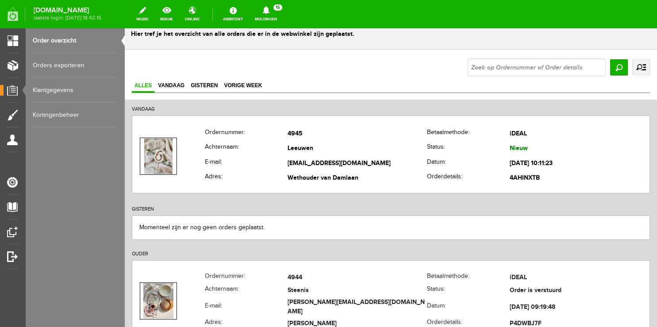
scroll to position [46, 0]
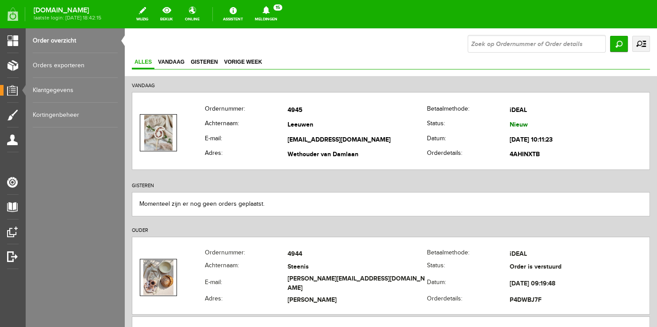
click at [57, 41] on link "Order overzicht" at bounding box center [75, 40] width 85 height 25
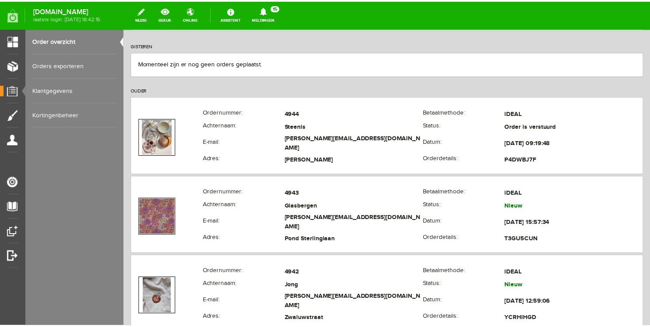
scroll to position [0, 0]
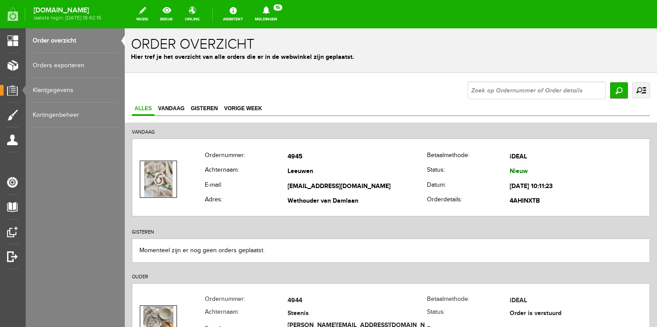
click at [279, 19] on link "Meldingen 15 Nieuwe orders Er is een nieuwe order( #4945 ) geplaatst door [PERS…" at bounding box center [266, 13] width 33 height 19
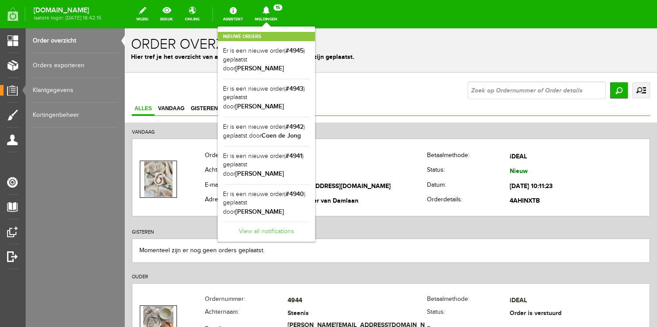
click at [277, 222] on link "View all notifications" at bounding box center [266, 229] width 87 height 15
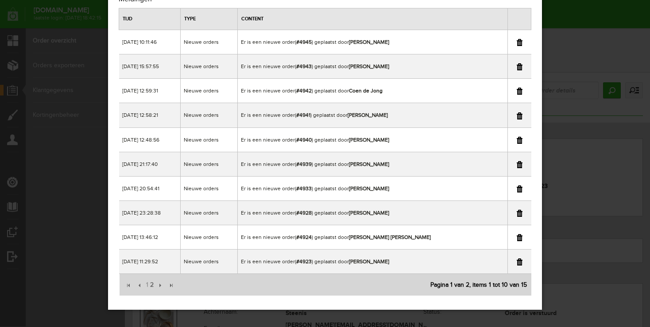
scroll to position [37, 0]
click at [153, 284] on span "2" at bounding box center [151, 285] width 5 height 18
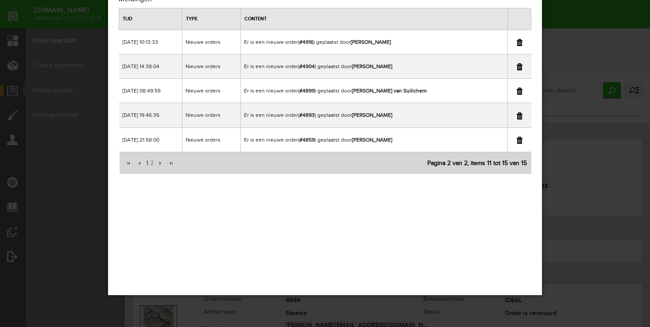
scroll to position [0, 0]
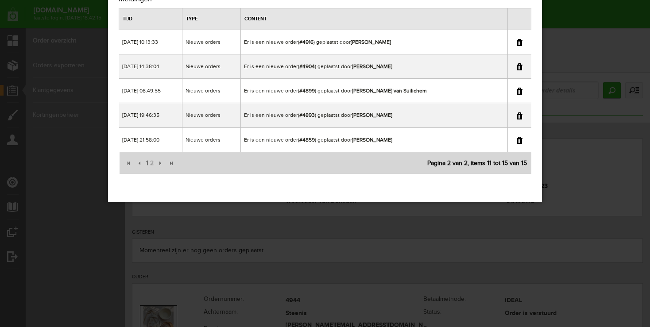
click at [616, 60] on div "×" at bounding box center [325, 126] width 650 height 327
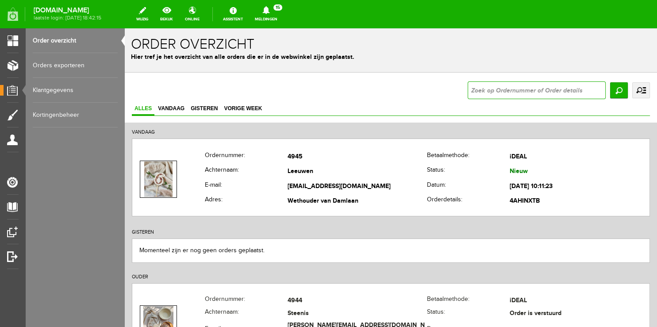
click at [489, 91] on input "text" at bounding box center [537, 90] width 138 height 18
type input "4916"
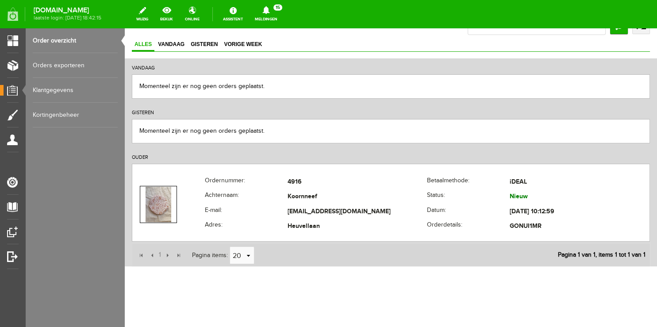
scroll to position [69, 0]
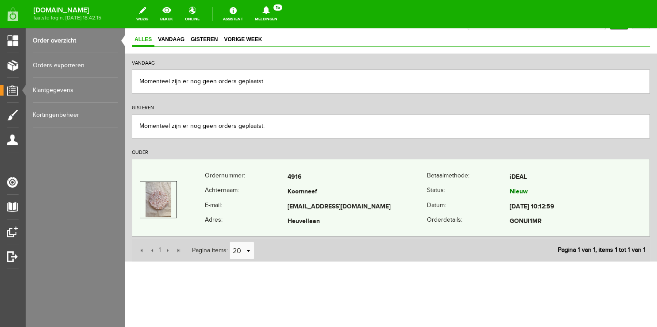
click at [265, 204] on th "E-mail:" at bounding box center [246, 207] width 83 height 15
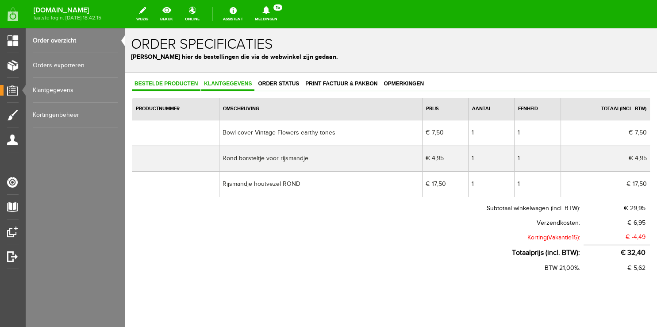
click at [239, 86] on span "Klantgegevens" at bounding box center [227, 84] width 53 height 6
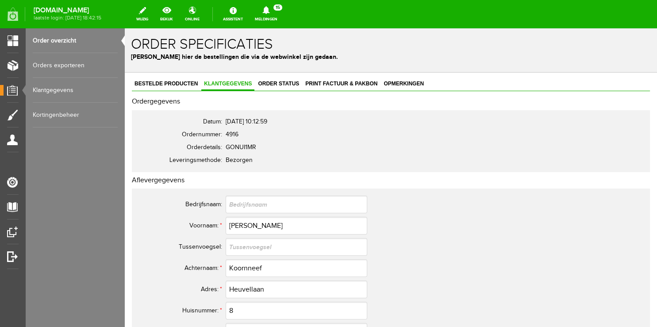
click at [273, 17] on link "Meldingen 15 Nieuwe orders Er is een nieuwe order( #4945 ) geplaatst door [PERS…" at bounding box center [266, 13] width 33 height 19
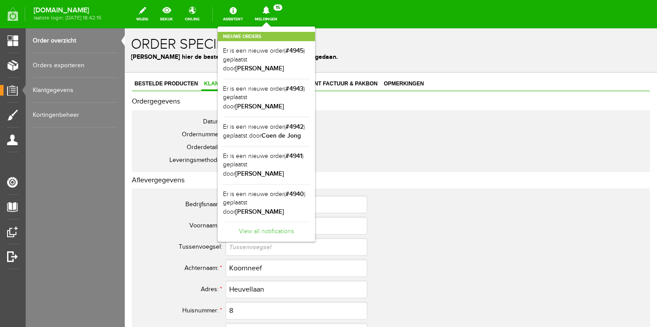
click at [266, 222] on link "View all notifications" at bounding box center [266, 229] width 87 height 15
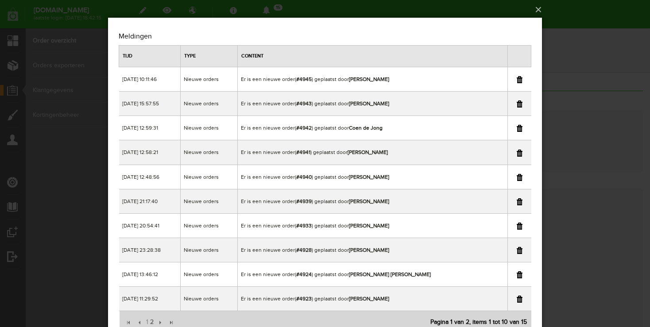
scroll to position [37, 0]
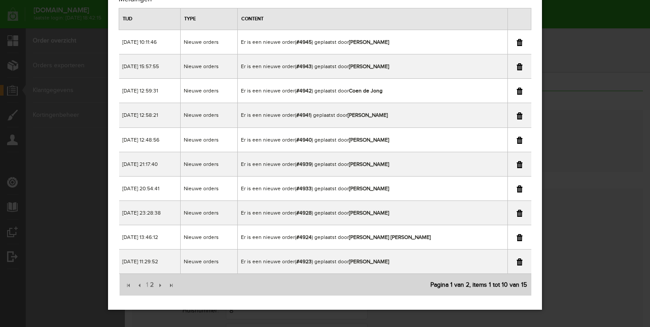
click at [364, 25] on th "Content" at bounding box center [372, 19] width 269 height 22
click at [372, 41] on b "[PERSON_NAME]" at bounding box center [369, 42] width 40 height 6
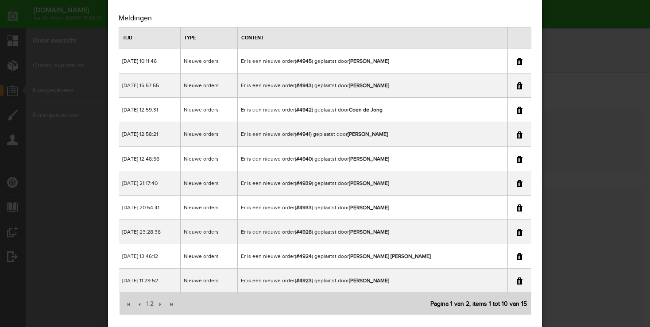
click at [399, 100] on td "Er is een nieuwe order( #4942 ) geplaatst door [PERSON_NAME]" at bounding box center [372, 110] width 269 height 24
click at [238, 77] on td "Nieuwe orders" at bounding box center [209, 86] width 57 height 24
click at [282, 167] on td "Er is een nieuwe order( #4940 ) geplaatst door [PERSON_NAME]" at bounding box center [372, 159] width 269 height 24
click at [627, 99] on div "×" at bounding box center [325, 145] width 650 height 327
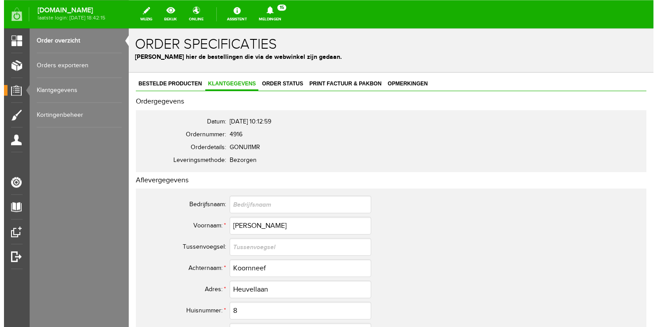
scroll to position [0, 0]
